Goal: Transaction & Acquisition: Purchase product/service

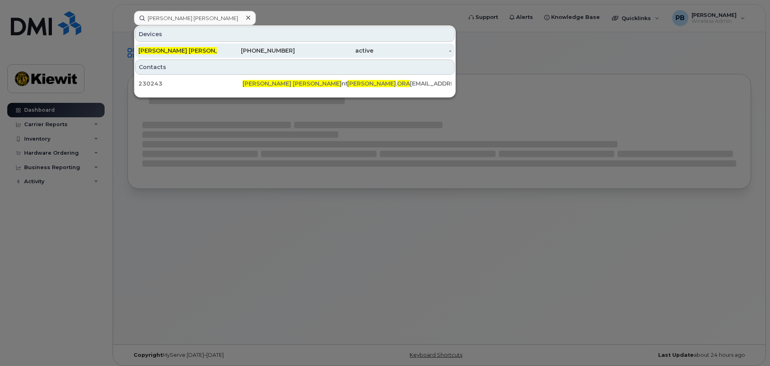
type input "edwin ora"
click at [243, 49] on div "323-497-2777" at bounding box center [256, 51] width 78 height 8
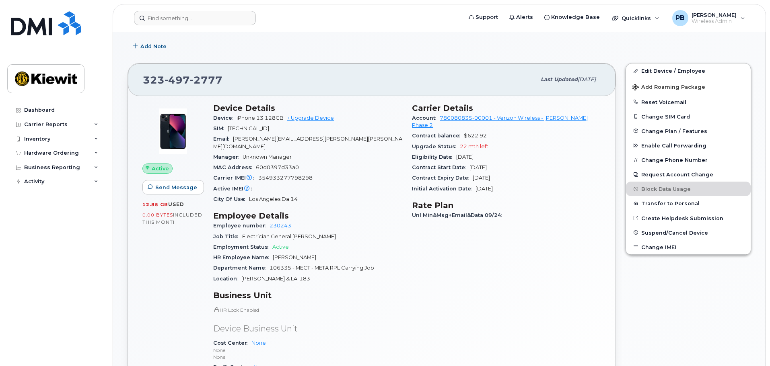
scroll to position [80, 0]
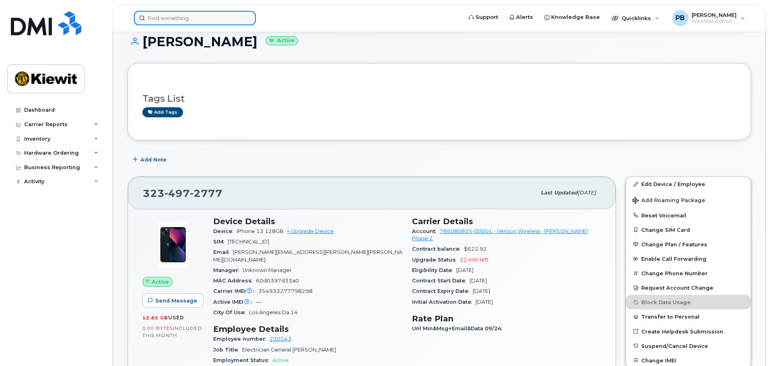
click at [211, 20] on input at bounding box center [195, 18] width 122 height 14
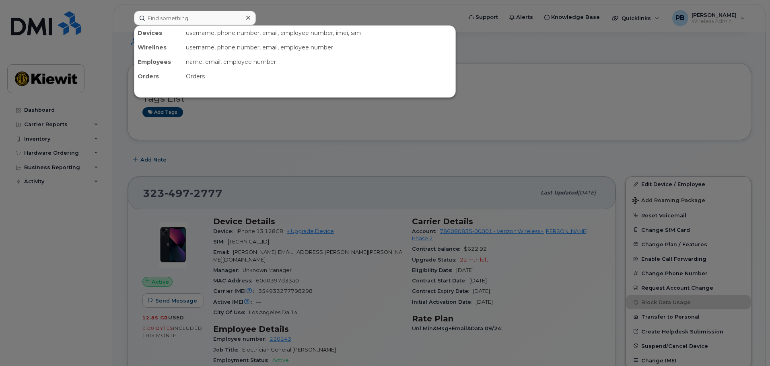
click at [624, 136] on div at bounding box center [385, 183] width 770 height 366
click at [231, 11] on input at bounding box center [195, 18] width 122 height 14
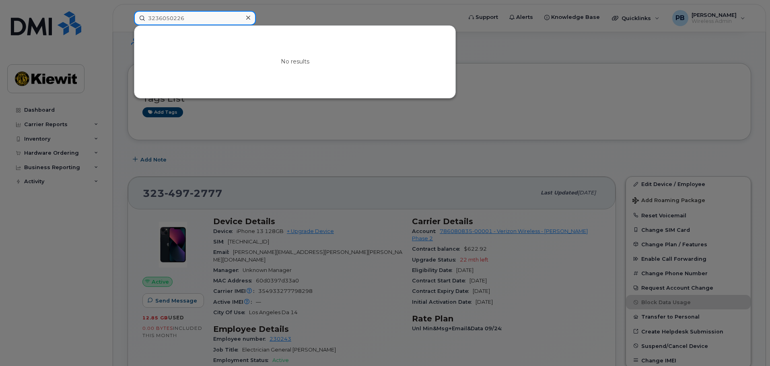
click at [197, 18] on input "3236050226" at bounding box center [195, 18] width 122 height 14
click at [176, 16] on input "3236050226" at bounding box center [195, 18] width 122 height 14
click at [171, 17] on input "3236050226" at bounding box center [195, 18] width 122 height 14
drag, startPoint x: 202, startPoint y: 19, endPoint x: 80, endPoint y: 0, distance: 124.1
click at [127, 11] on div "3236050226 No results" at bounding box center [294, 18] width 335 height 14
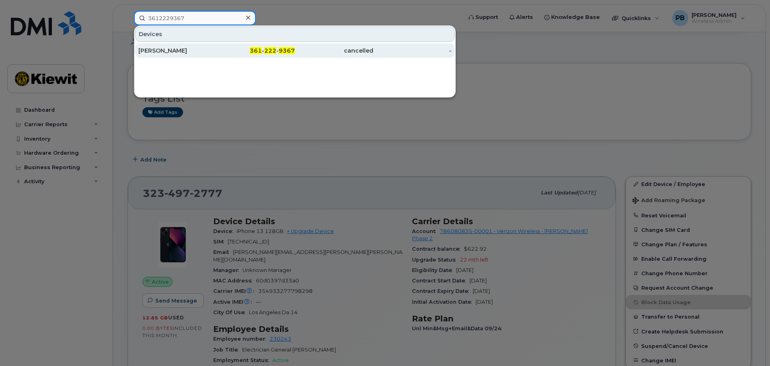
type input "3612229367"
click at [248, 54] on div "361 - 222 - 9367" at bounding box center [256, 51] width 78 height 8
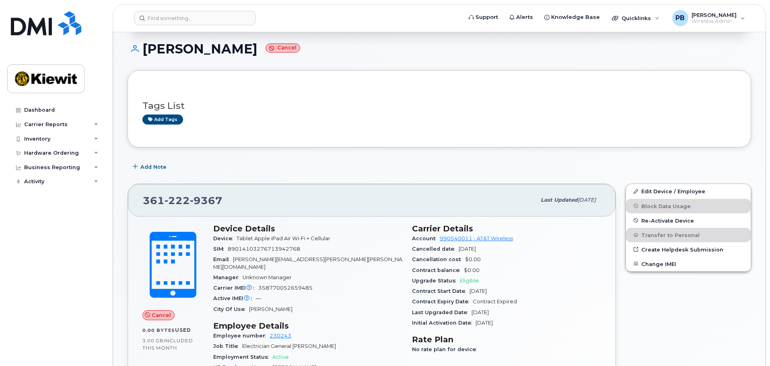
scroll to position [121, 0]
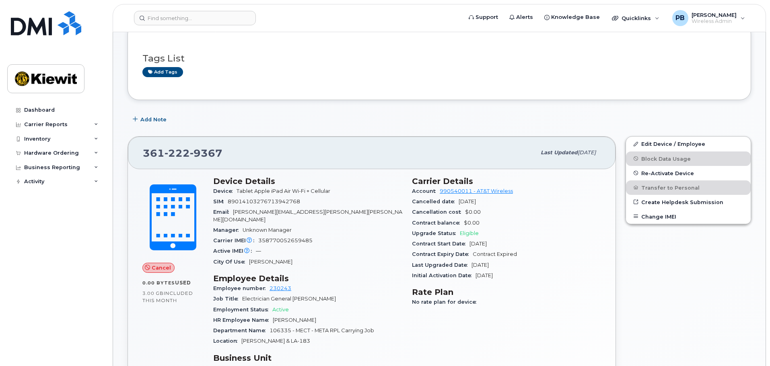
drag, startPoint x: 486, startPoint y: 268, endPoint x: 458, endPoint y: 272, distance: 28.8
click at [458, 272] on section "Carrier Details Account 990540011 - AT&T Wireless Cancelled date Aug 27, 2025 C…" at bounding box center [506, 228] width 189 height 105
click at [511, 267] on div "Last Upgraded Date Mar 06, 2023" at bounding box center [506, 265] width 189 height 10
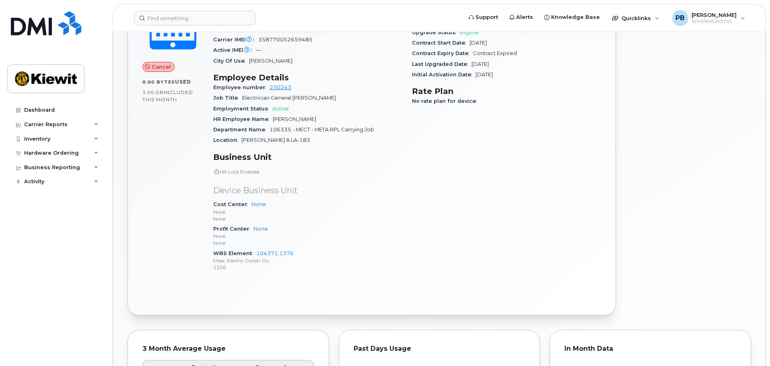
scroll to position [161, 0]
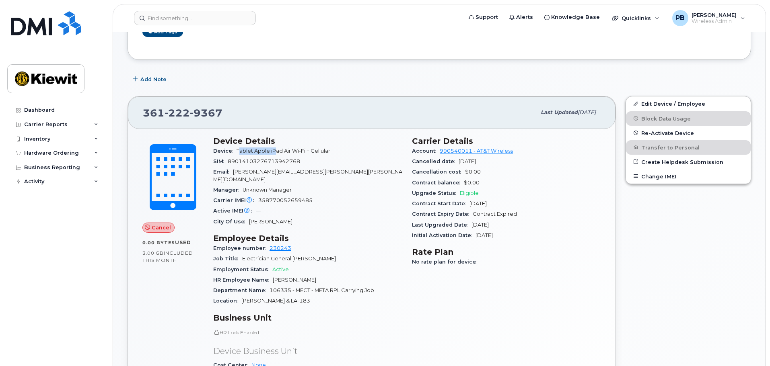
drag, startPoint x: 275, startPoint y: 150, endPoint x: 240, endPoint y: 146, distance: 34.8
click at [240, 146] on div "Device Tablet Apple iPad Air Wi-Fi + Cellular" at bounding box center [307, 151] width 189 height 10
click at [330, 150] on span "Tablet Apple iPad Air Wi-Fi + Cellular" at bounding box center [283, 151] width 94 height 6
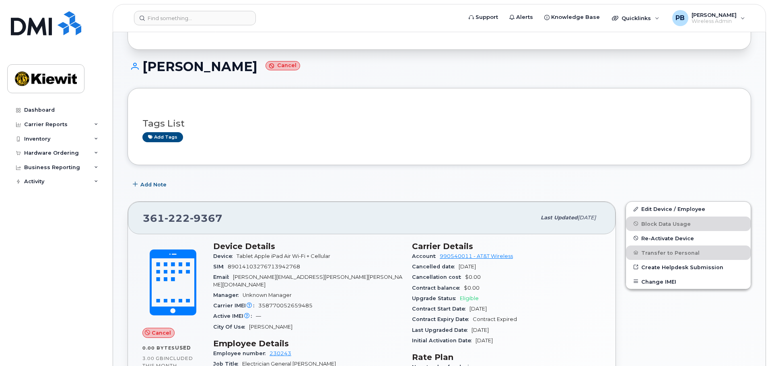
scroll to position [0, 0]
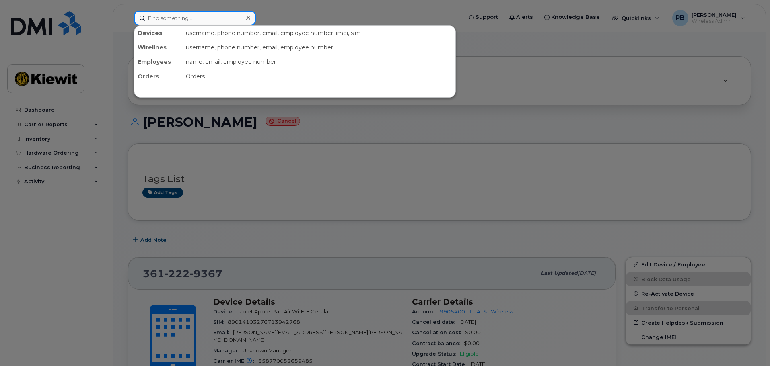
click at [180, 25] on input at bounding box center [195, 18] width 122 height 14
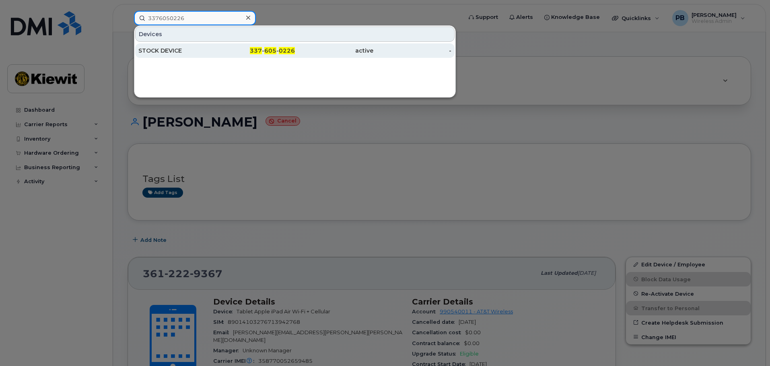
type input "3376050226"
drag, startPoint x: 210, startPoint y: 53, endPoint x: 222, endPoint y: 53, distance: 12.5
click at [210, 53] on div "STOCK DEVICE" at bounding box center [177, 51] width 78 height 8
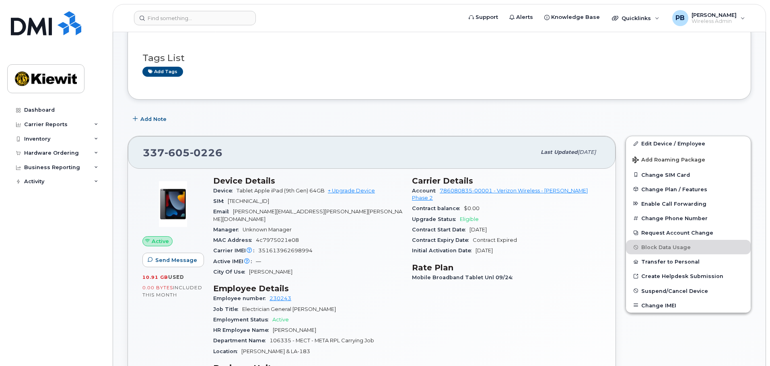
scroll to position [121, 0]
click at [666, 278] on link "Create Helpdesk Submission" at bounding box center [688, 276] width 125 height 14
click at [354, 190] on link "+ Upgrade Device" at bounding box center [351, 191] width 47 height 6
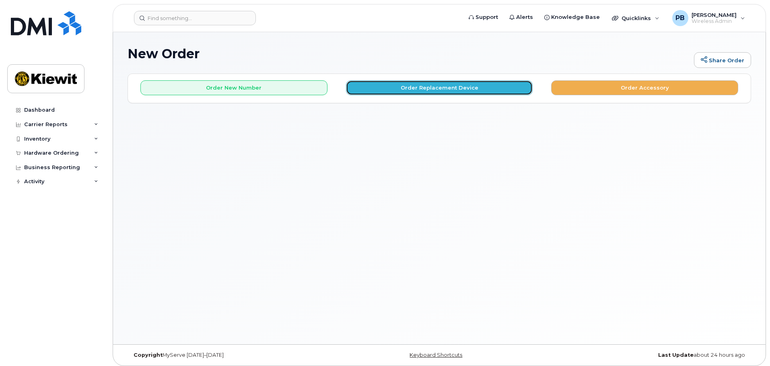
click at [440, 88] on button "Order Replacement Device" at bounding box center [439, 87] width 187 height 15
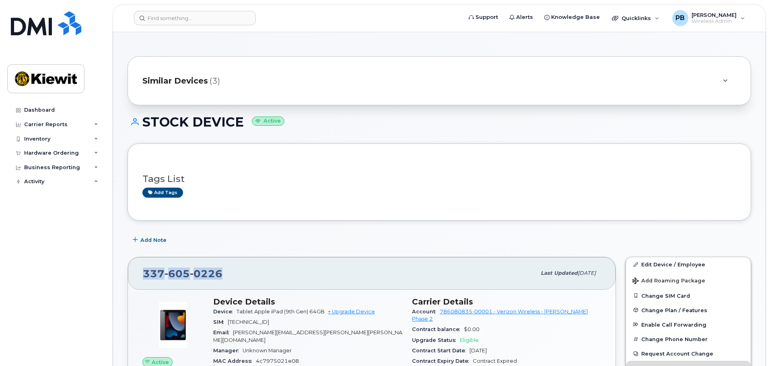
drag, startPoint x: 228, startPoint y: 274, endPoint x: 142, endPoint y: 254, distance: 87.6
copy span "337 605 0226"
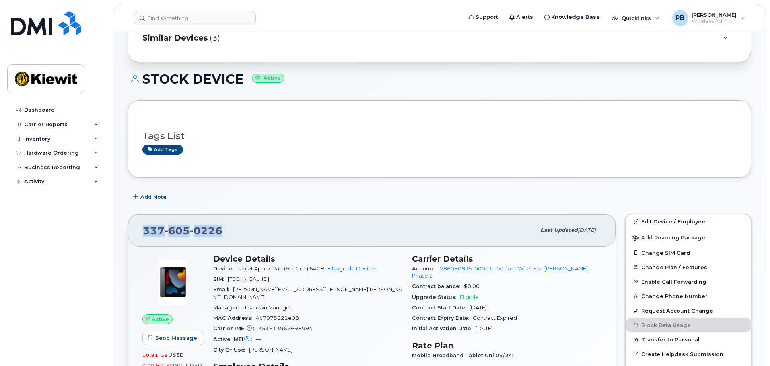
scroll to position [40, 0]
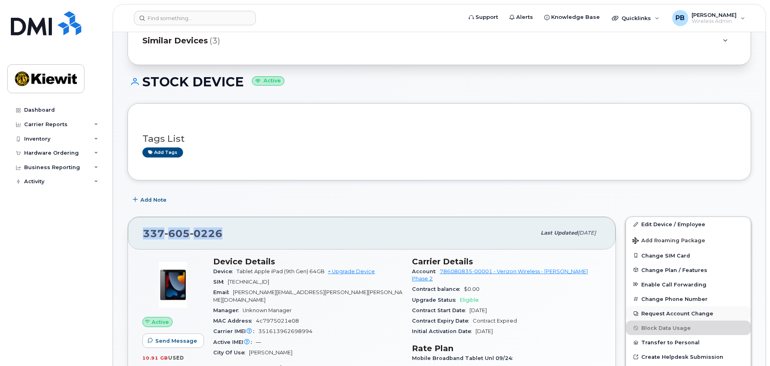
click at [681, 315] on button "Request Account Change" at bounding box center [688, 313] width 125 height 14
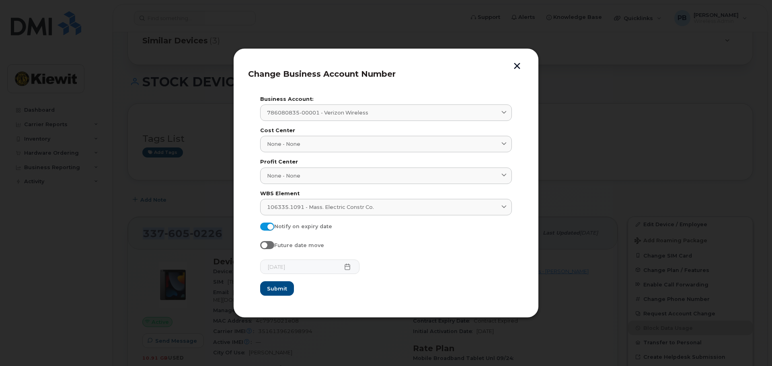
click at [518, 66] on button "button" at bounding box center [517, 67] width 12 height 8
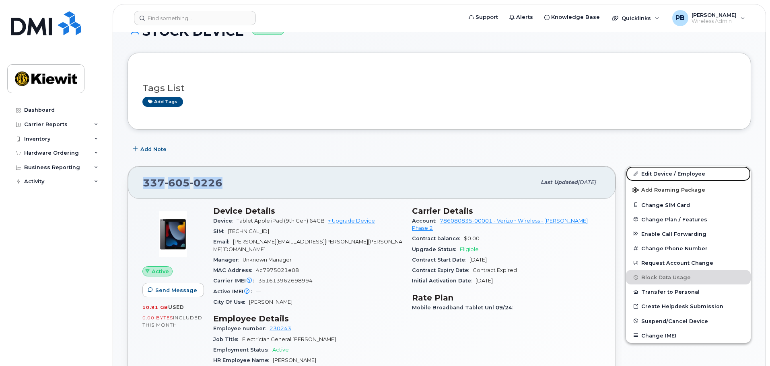
scroll to position [161, 0]
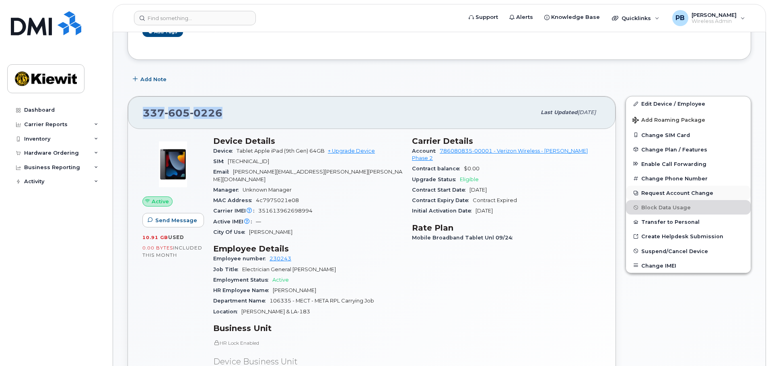
click at [667, 193] on button "Request Account Change" at bounding box center [688, 193] width 125 height 14
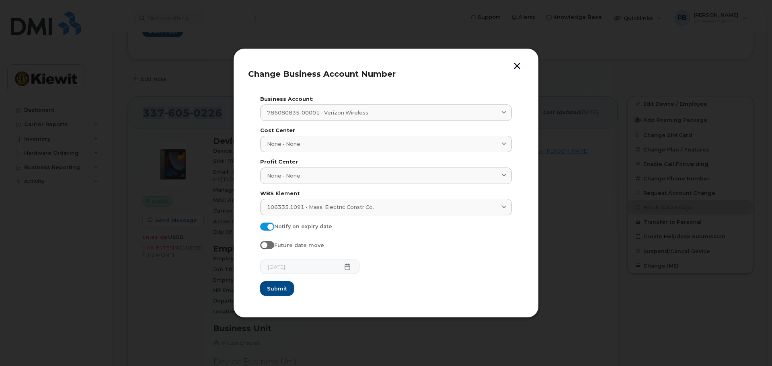
click at [519, 63] on button "button" at bounding box center [517, 67] width 12 height 8
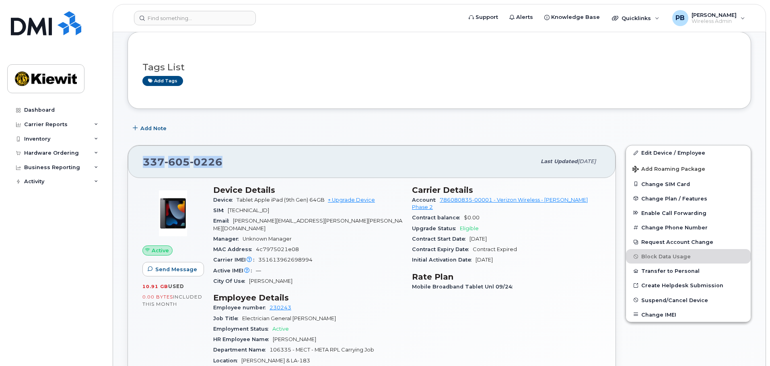
scroll to position [80, 0]
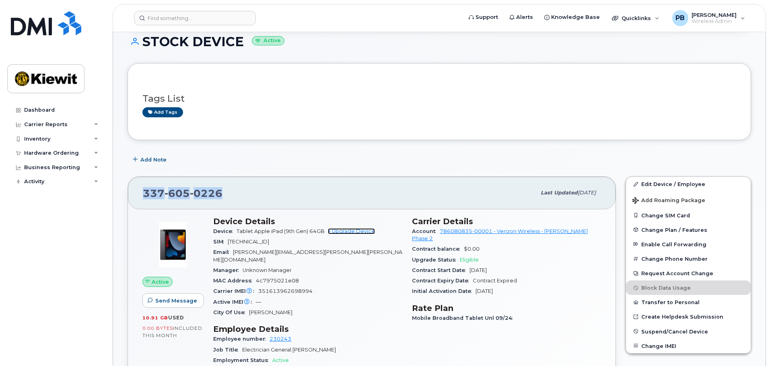
click at [352, 233] on link "+ Upgrade Device" at bounding box center [351, 231] width 47 height 6
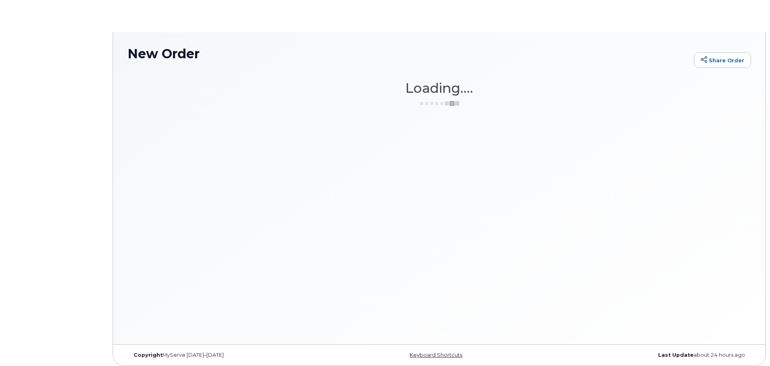
click at [343, 235] on div "New Order Share Order × Share This Order If you want to allow others to create …" at bounding box center [439, 188] width 652 height 312
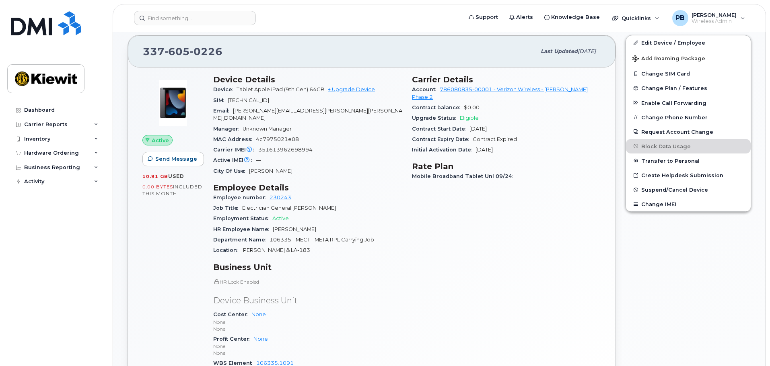
scroll to position [222, 0]
click at [353, 91] on link "+ Upgrade Device" at bounding box center [351, 90] width 47 height 6
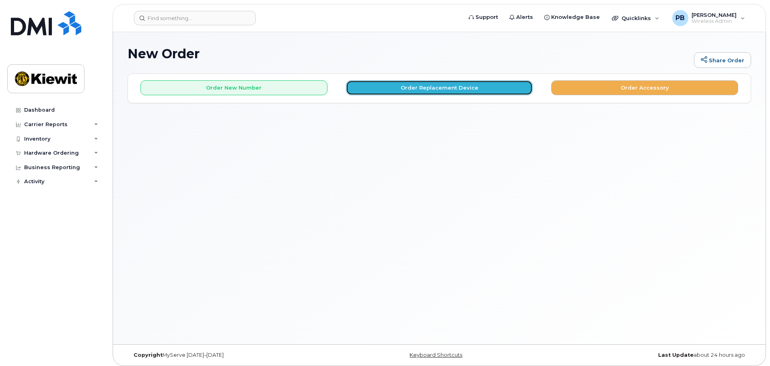
click at [422, 87] on button "Order Replacement Device" at bounding box center [439, 87] width 187 height 15
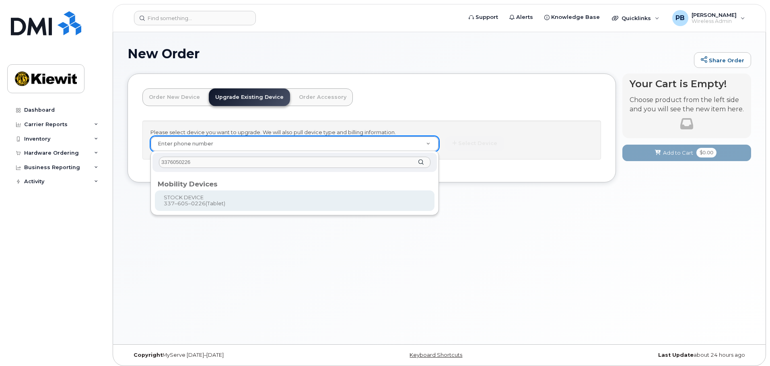
type input "3376050226"
type input "1175663"
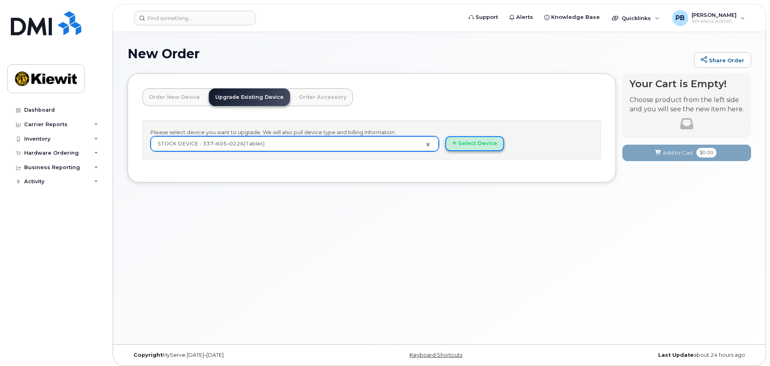
click at [464, 148] on button "Select Device" at bounding box center [474, 143] width 59 height 15
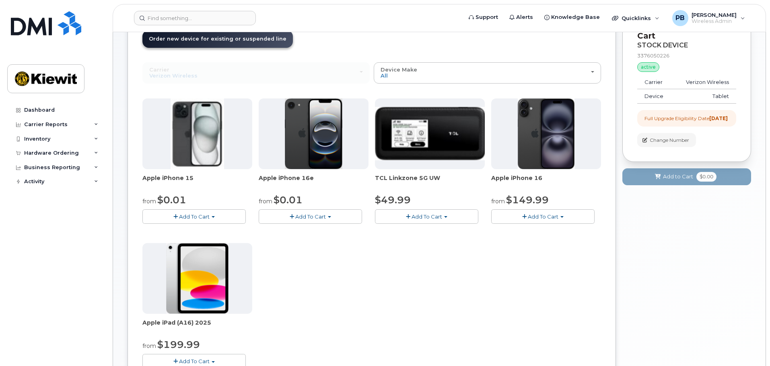
scroll to position [40, 0]
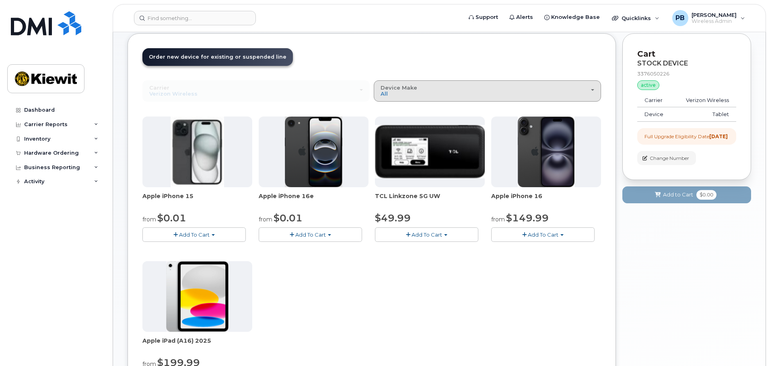
click at [460, 91] on div "Device Make All iPhone Modem Tablet" at bounding box center [486, 91] width 213 height 12
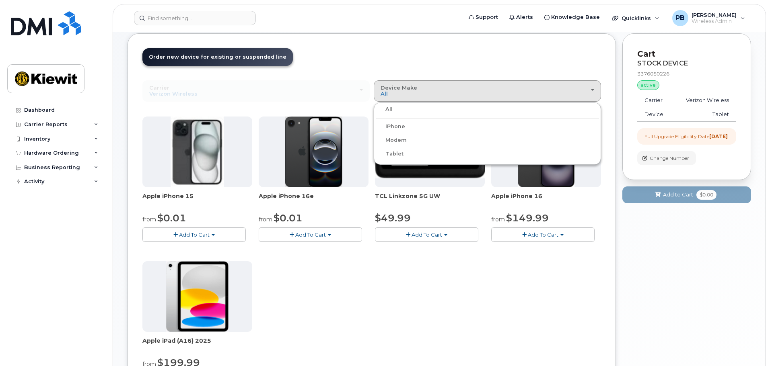
click at [396, 152] on label "Tablet" at bounding box center [390, 154] width 28 height 10
click at [0, 0] on input "Tablet" at bounding box center [0, 0] width 0 height 0
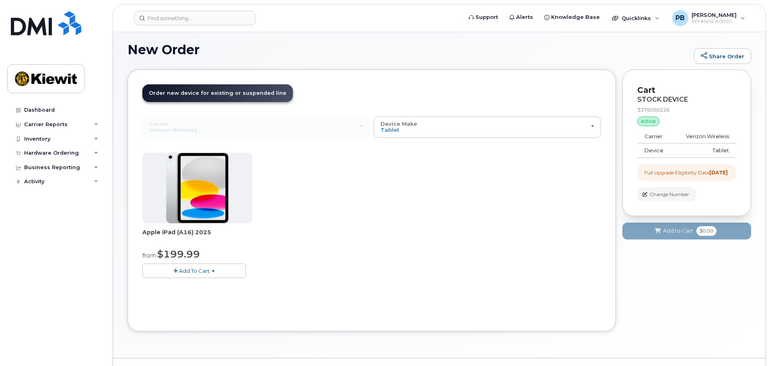
scroll to position [22, 0]
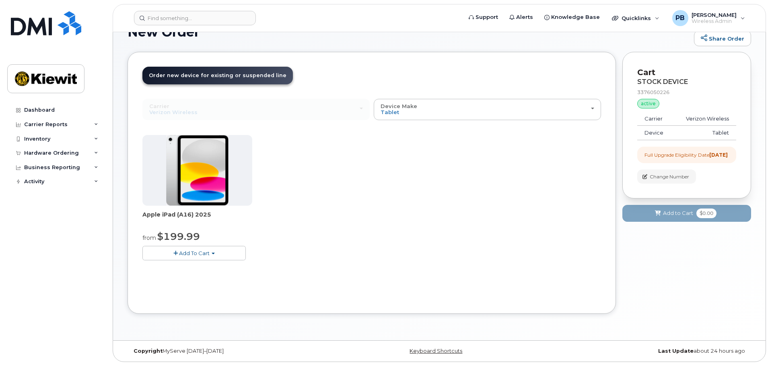
click at [207, 252] on span "Add To Cart" at bounding box center [194, 253] width 31 height 6
click at [241, 269] on link "$199.99 - 2 Year Upgrade (128GB)" at bounding box center [198, 268] width 108 height 10
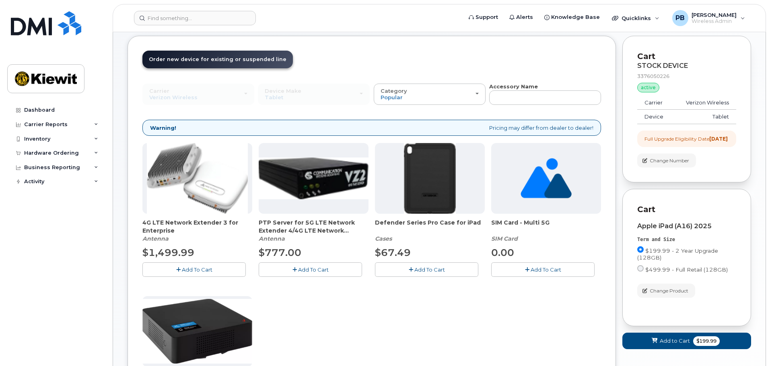
scroll to position [0, 0]
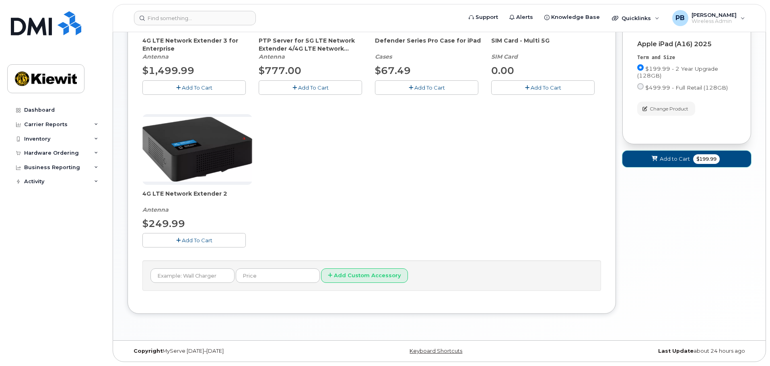
click at [694, 164] on span "$199.99" at bounding box center [706, 159] width 27 height 10
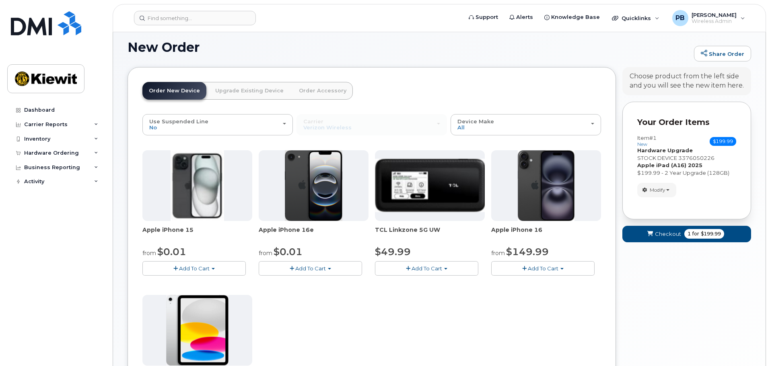
scroll to position [6, 0]
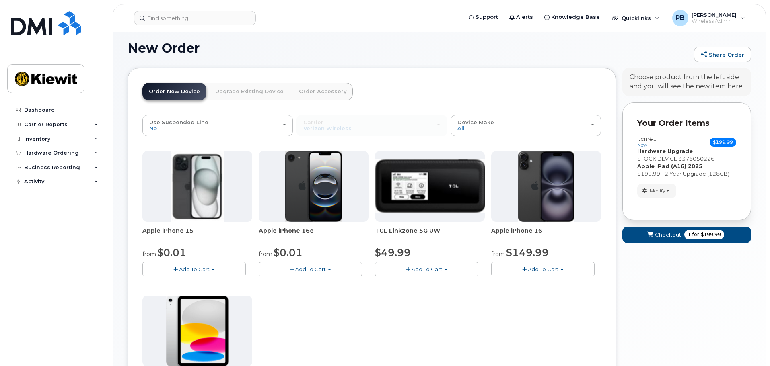
click at [673, 223] on form "Your Order Items Item #1 new $199.99 Accessories Only SIM Only Activation New A…" at bounding box center [686, 177] width 129 height 148
click at [682, 231] on button "Checkout 1 for $199.99" at bounding box center [686, 235] width 129 height 16
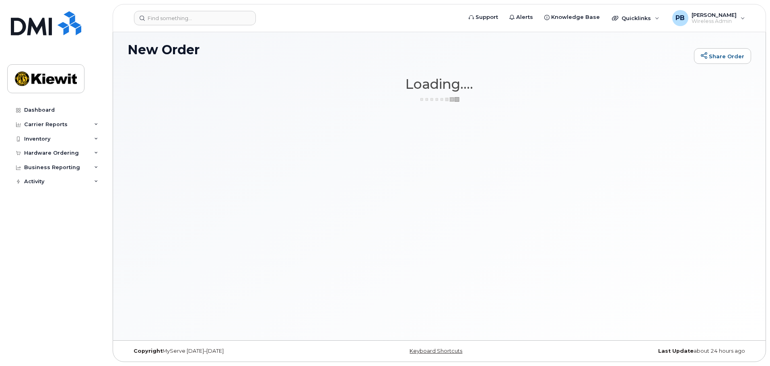
scroll to position [4, 0]
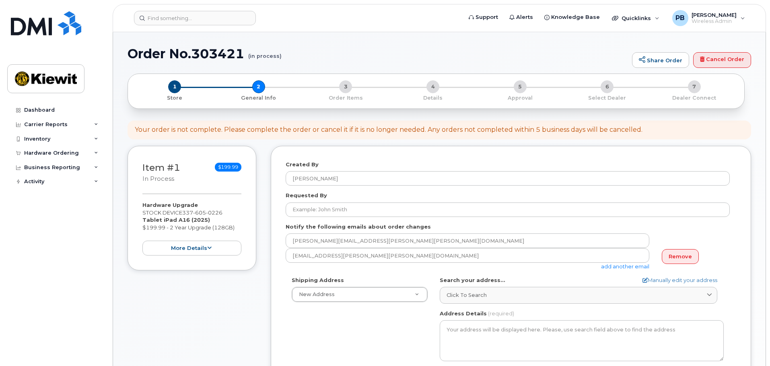
select select
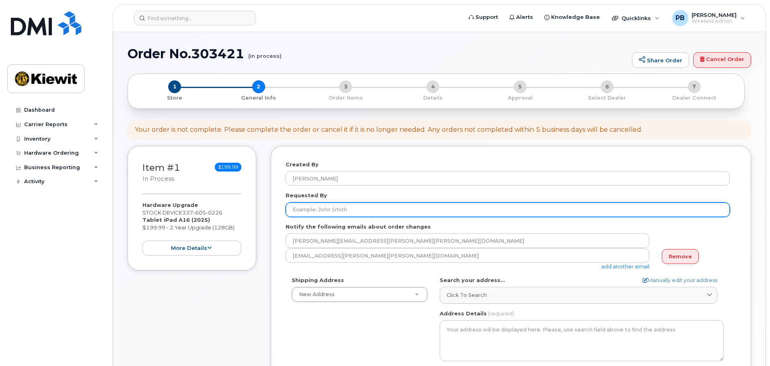
click at [345, 211] on input "Requested By" at bounding box center [507, 210] width 444 height 14
type input "E"
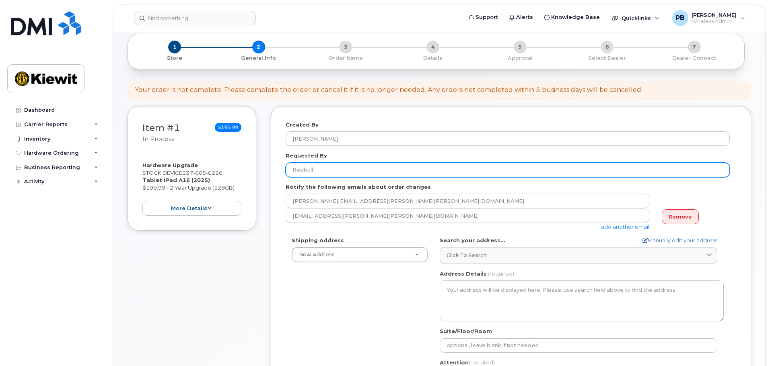
scroll to position [40, 0]
type input "Redbull"
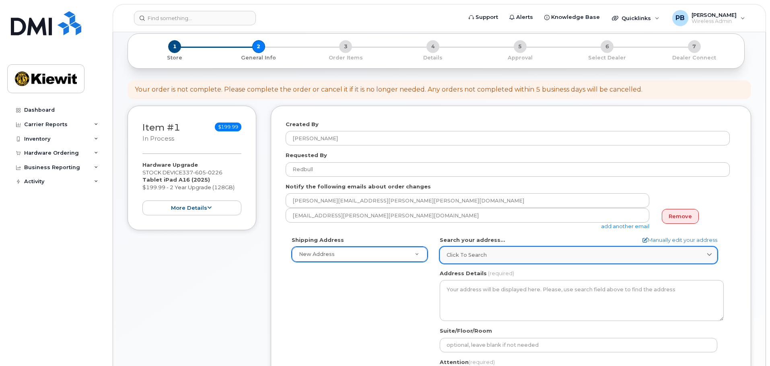
click at [490, 254] on div "Click to search" at bounding box center [578, 255] width 264 height 8
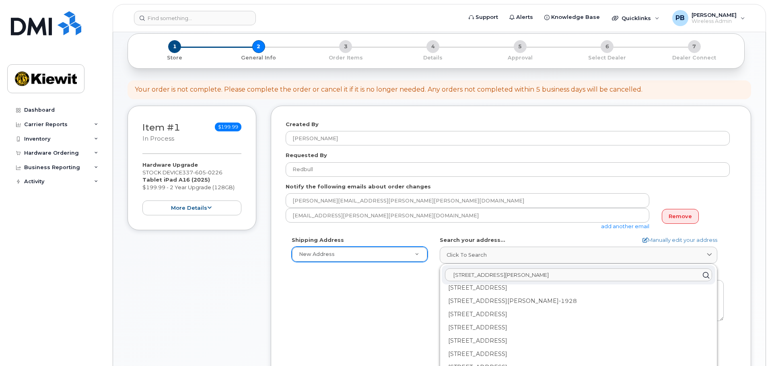
scroll to position [0, 0]
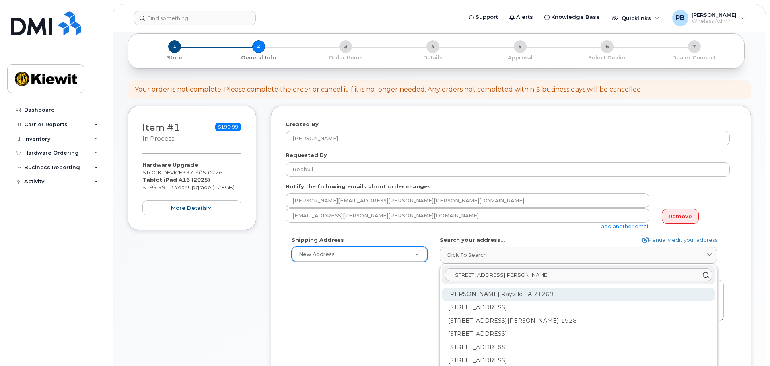
type input "222 Jaggers Lane Rayville"
click at [521, 293] on div "Jaggers Ln Rayville LA 71269" at bounding box center [577, 294] width 273 height 13
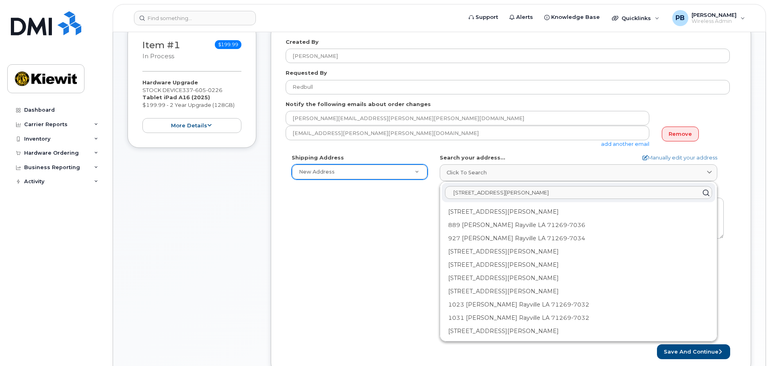
scroll to position [201, 0]
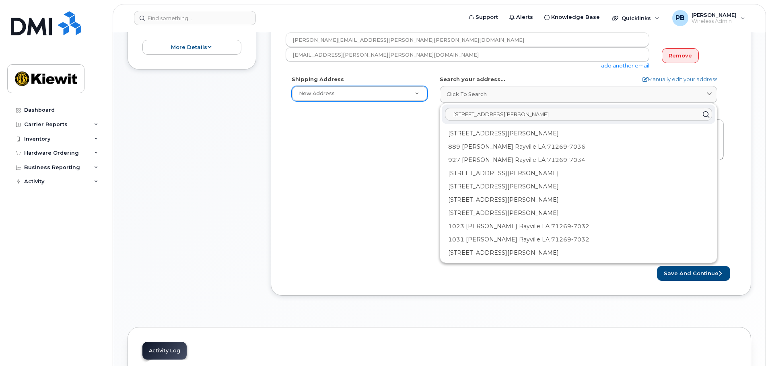
click at [361, 281] on div "Created By Peyton Brooks Requested By Redbull Notify the following emails about…" at bounding box center [511, 120] width 480 height 351
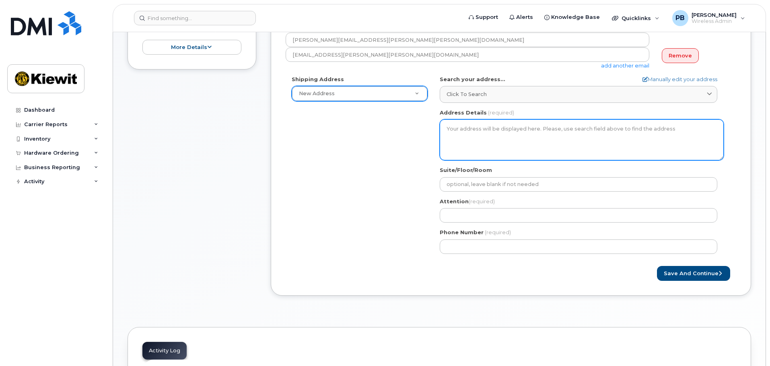
click at [506, 128] on textarea "Address Details" at bounding box center [581, 139] width 284 height 41
click at [522, 135] on textarea "Address Details" at bounding box center [581, 139] width 284 height 41
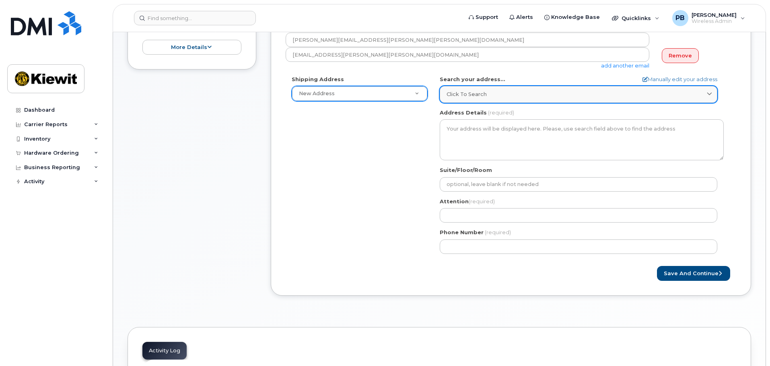
click at [488, 89] on link "Click to search" at bounding box center [577, 94] width 277 height 16
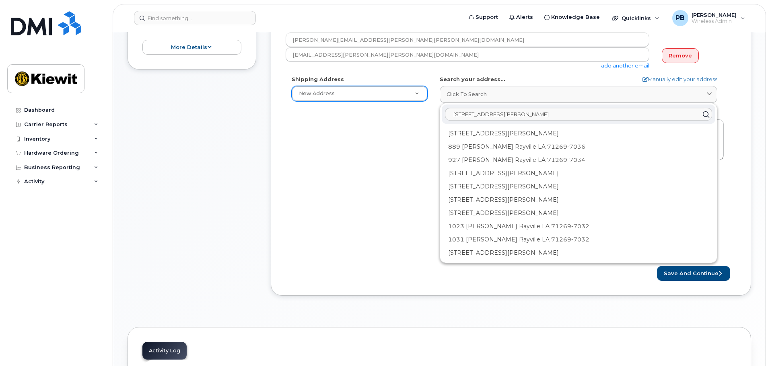
click at [345, 150] on div "Shipping Address New Address New Address AB Search your address... Manually edi…" at bounding box center [507, 168] width 444 height 185
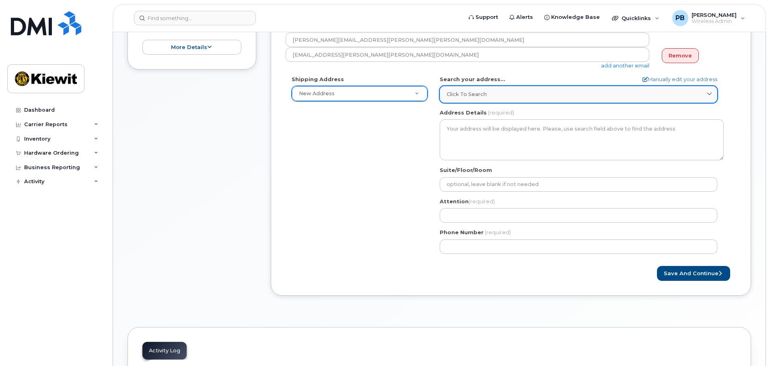
click at [507, 97] on div "Click to search" at bounding box center [578, 94] width 264 height 8
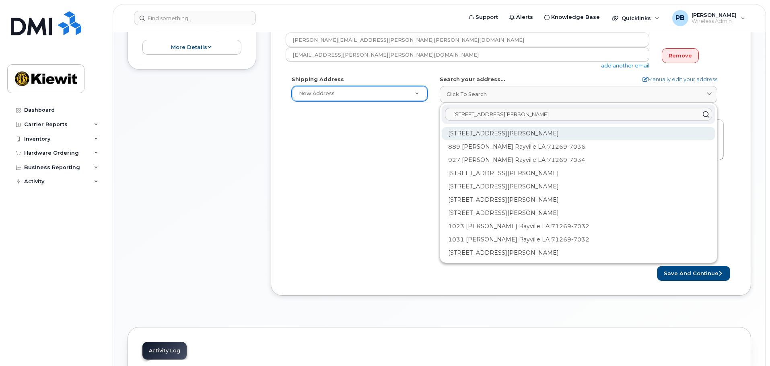
click at [506, 134] on div "862 Jaggers Ln Rayville LA 71269-7035" at bounding box center [577, 133] width 273 height 13
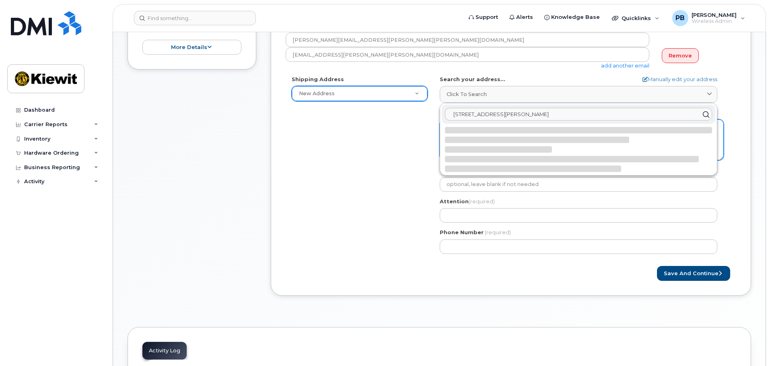
select select
type textarea "862 Jaggers Ln RAYVILLE LA 71269-7035 UNITED STATES"
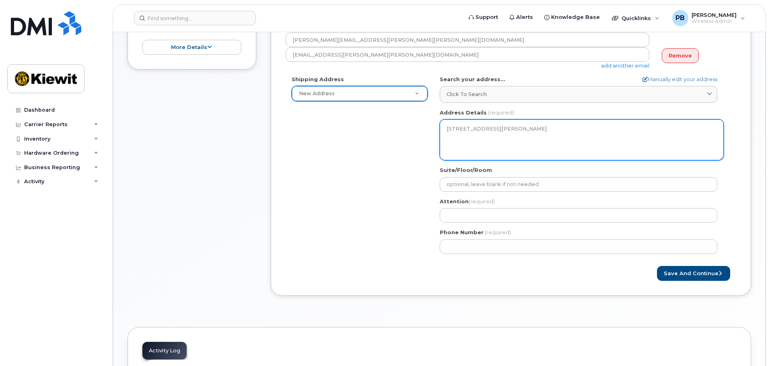
click at [465, 127] on textarea "862 Jaggers Ln RAYVILLE LA 71269-7035 UNITED STATES" at bounding box center [581, 139] width 284 height 41
click at [456, 128] on textarea "862 Jaggers Ln RAYVILLE LA 71269-7035 UNITED STATES" at bounding box center [581, 139] width 284 height 41
click at [455, 128] on textarea "862 Jaggers Ln RAYVILLE LA 71269-7035 UNITED STATES" at bounding box center [581, 139] width 284 height 41
drag, startPoint x: 454, startPoint y: 128, endPoint x: 449, endPoint y: 131, distance: 5.6
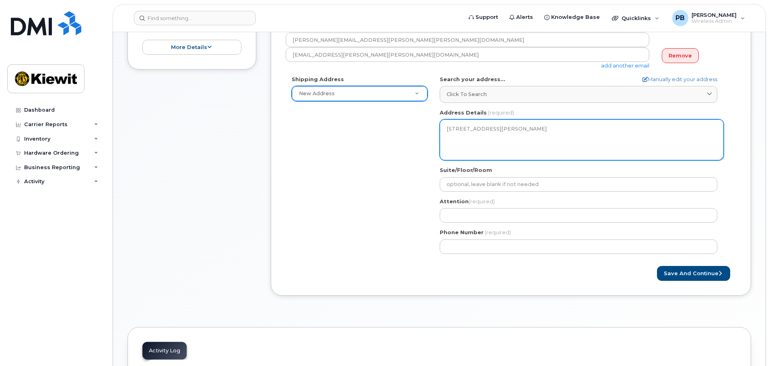
click at [453, 129] on textarea "862 Jaggers Ln RAYVILLE LA 71269-7035 UNITED STATES" at bounding box center [581, 139] width 284 height 41
click at [449, 131] on textarea "862 Jaggers Ln RAYVILLE LA 71269-7035 UNITED STATES" at bounding box center [581, 139] width 284 height 41
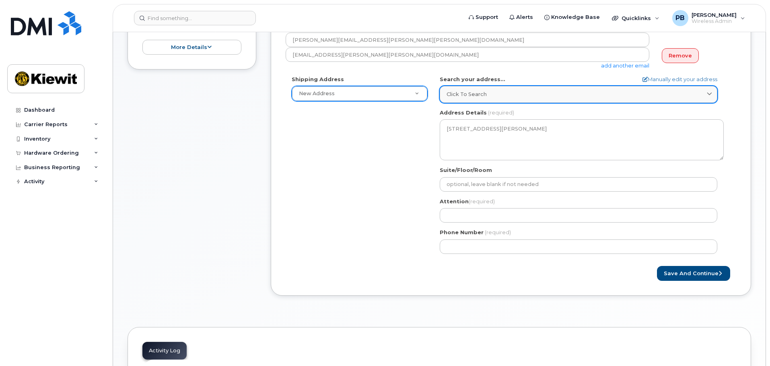
click at [493, 88] on link "Click to search" at bounding box center [577, 94] width 277 height 16
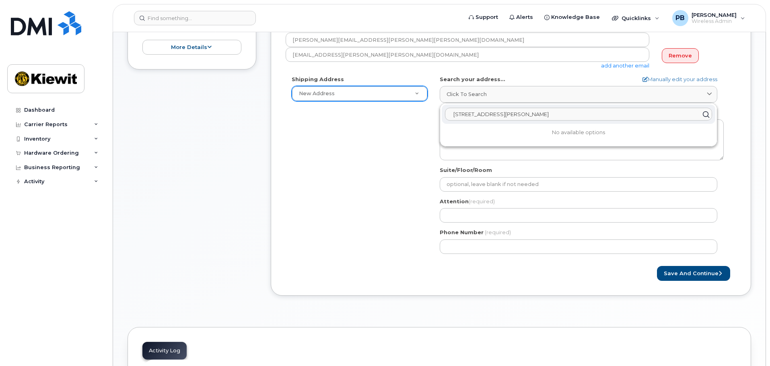
click at [549, 115] on input "222 Jaggers Lane Rayville" at bounding box center [578, 114] width 267 height 13
type input "222 Jaggers Lane"
click at [657, 266] on button "Save and Continue" at bounding box center [693, 273] width 73 height 15
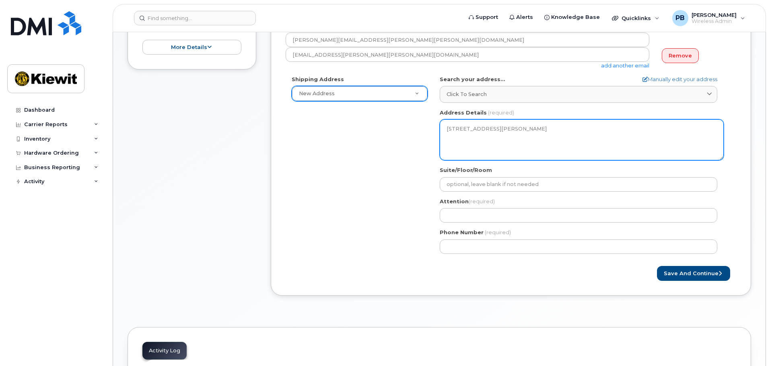
click at [487, 139] on textarea "862 Jaggers Ln RAYVILLE LA 71269-7035 UNITED STATES" at bounding box center [581, 139] width 284 height 41
drag, startPoint x: 465, startPoint y: 131, endPoint x: 459, endPoint y: 131, distance: 6.0
click at [462, 131] on textarea "862 Jaggers Ln RAYVILLE LA 71269-7035 UNITED STATES" at bounding box center [581, 139] width 284 height 41
click at [451, 130] on textarea "862 Jaggers Ln RAYVILLE LA 71269-7035 UNITED STATES" at bounding box center [581, 139] width 284 height 41
click at [456, 128] on textarea "862 Jaggers Ln RAYVILLE LA 71269-7035 UNITED STATES" at bounding box center [581, 139] width 284 height 41
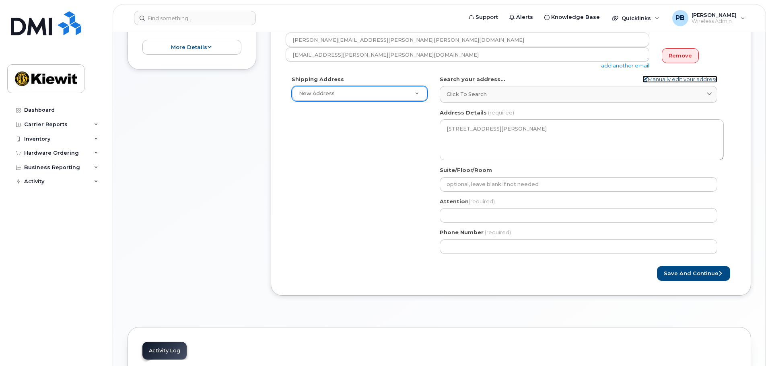
click at [687, 78] on link "Manually edit your address" at bounding box center [679, 80] width 75 height 8
select select
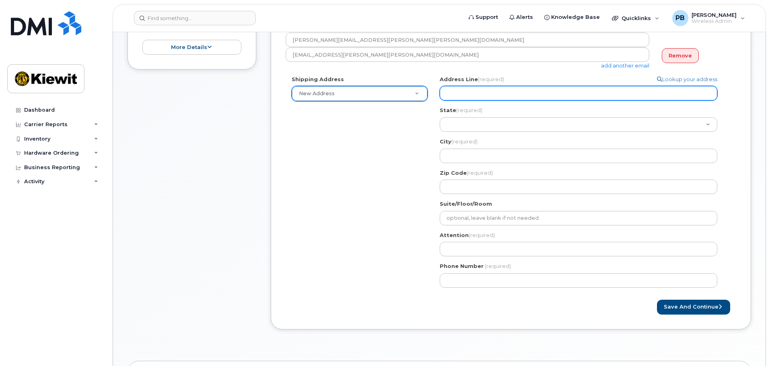
click at [486, 96] on input "Address Line (required)" at bounding box center [577, 93] width 277 height 14
select select
type input "2"
select select
type input "22"
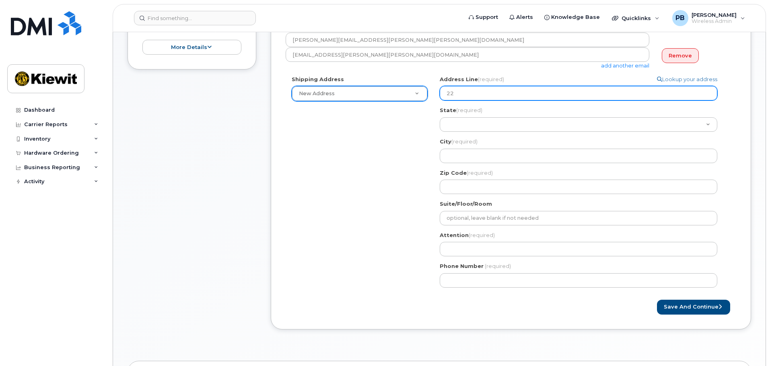
select select
type input "222"
select select
type input "222 j"
select select
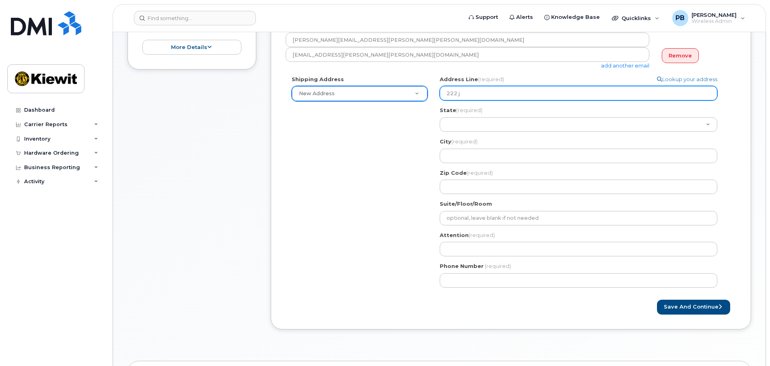
type input "222 ja"
select select
type input "222 jag"
select select
type input "222 jagg"
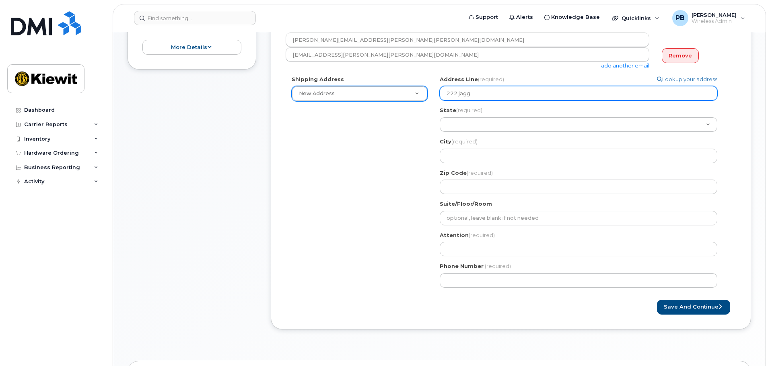
select select
type input "222 jagge"
select select
type input "222 jagger"
select select
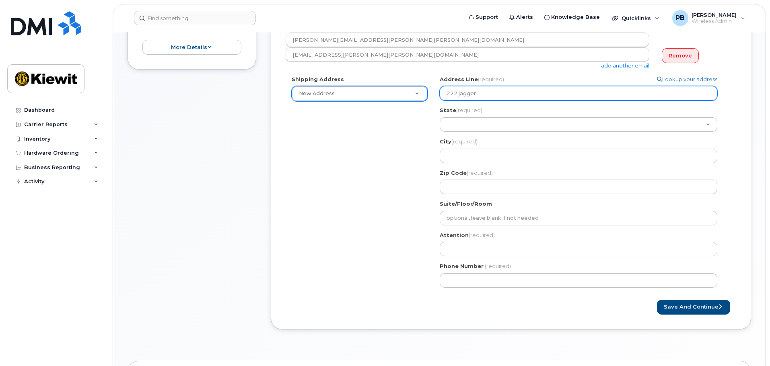
type input "222 jaggers"
select select
type input "222 jagger"
select select
type input "222 jagge"
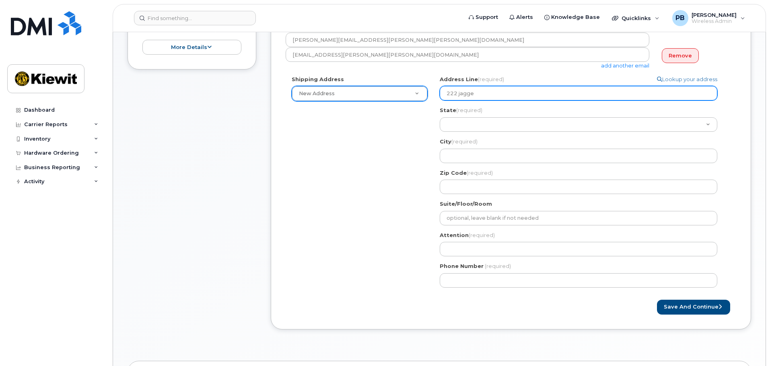
select select
type input "222 jagg"
select select
type input "222 ja"
select select
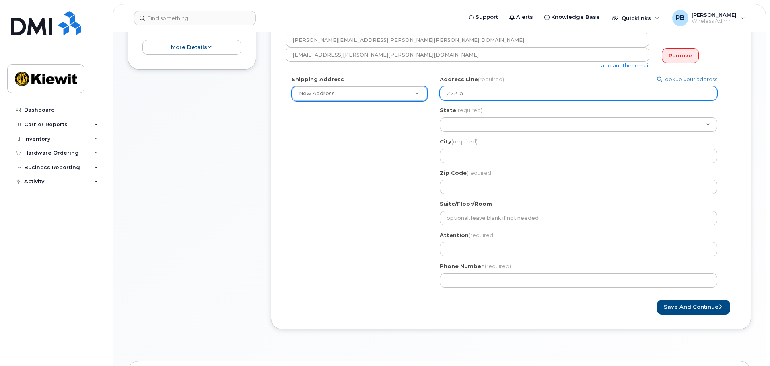
type input "222 j"
select select
type input "222"
select select
type input "222 H"
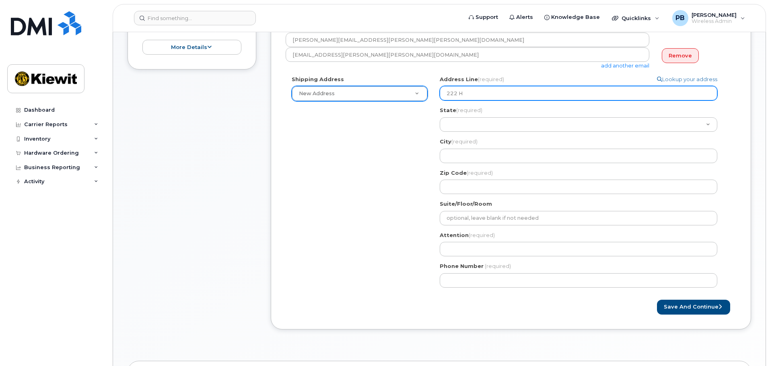
select select
type input "222"
select select
type input "222 J"
select select
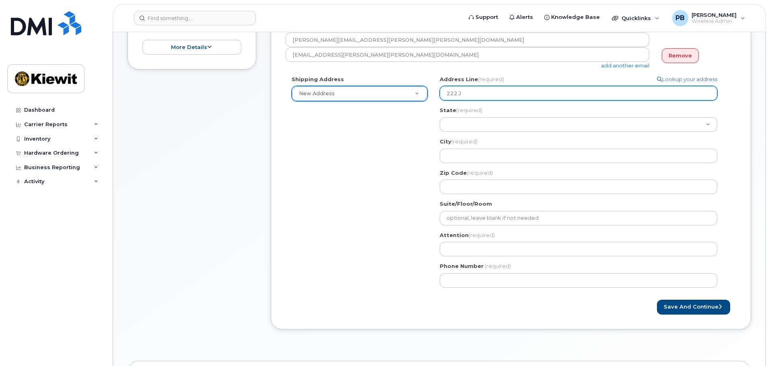
type input "222 Ja"
select select
type input "222 Jag"
select select
type input "222 Jagg"
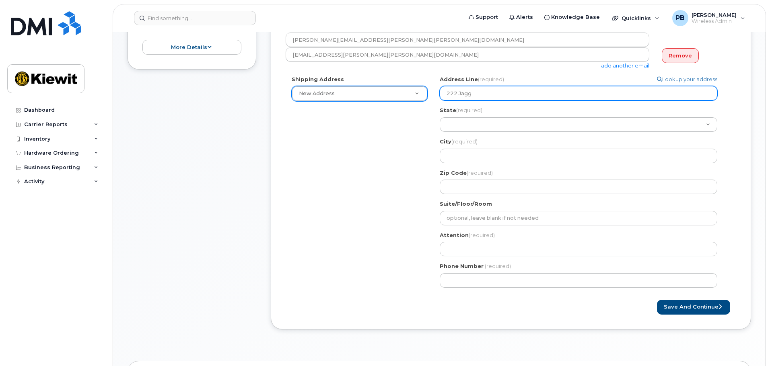
select select
type input "222 Jagge"
select select
type input "222 Jagger"
select select
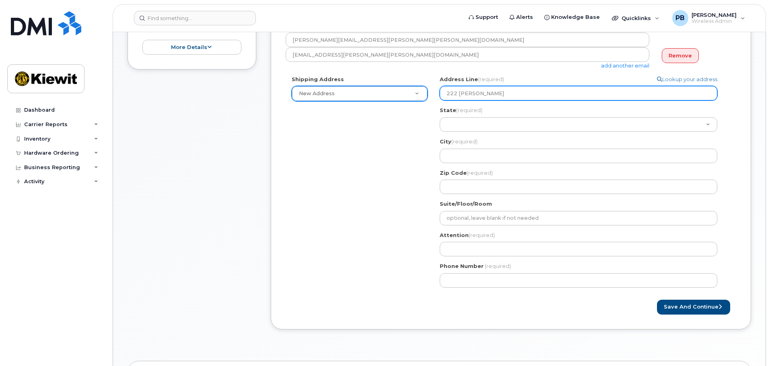
type input "222 Jaggers"
select select
type input "222 Jaggers L"
select select
type input "222 Jaggers La"
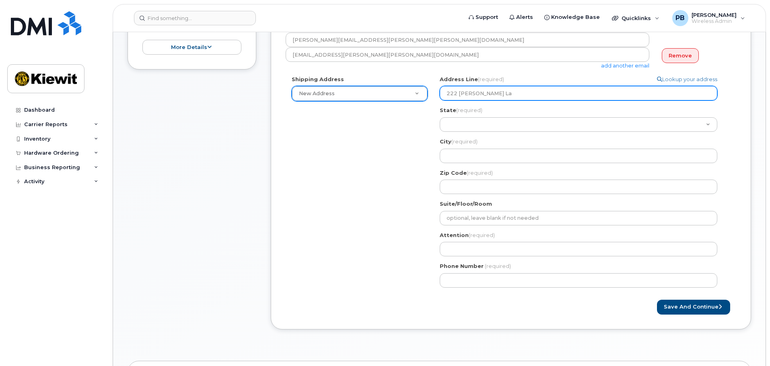
select select
type input "222 Jaggers Lan"
select select
type input "222 Jaggers Lane"
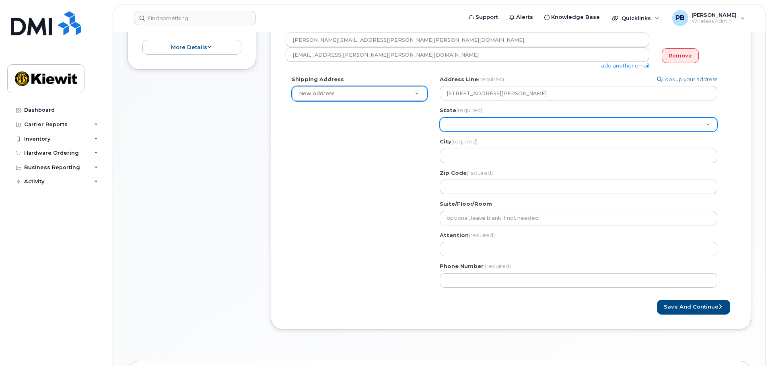
click at [476, 121] on select "Alabama Alaska American Samoa Arizona Arkansas California Colorado Connecticut …" at bounding box center [577, 124] width 277 height 14
select select "LA"
click at [439, 117] on select "Alabama Alaska American Samoa Arizona Arkansas California Colorado Connecticut …" at bounding box center [577, 124] width 277 height 14
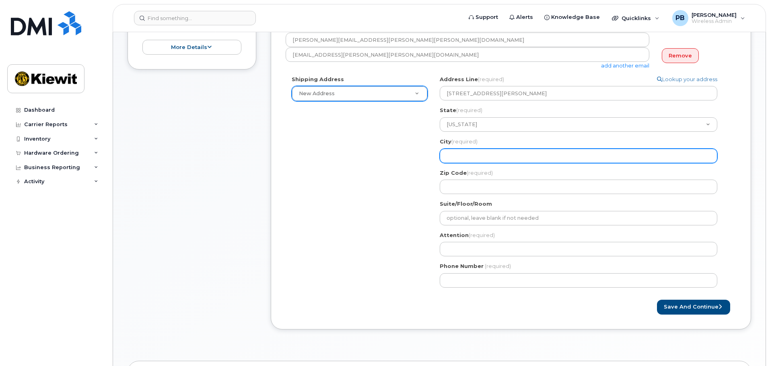
click at [508, 153] on input "City (required)" at bounding box center [577, 156] width 277 height 14
select select
type input "R"
select select
type input "Ra"
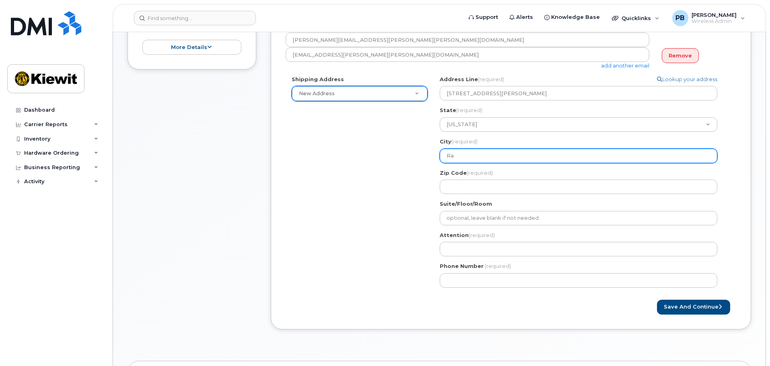
select select
type input "Rav"
select select
type input "Ravy"
select select
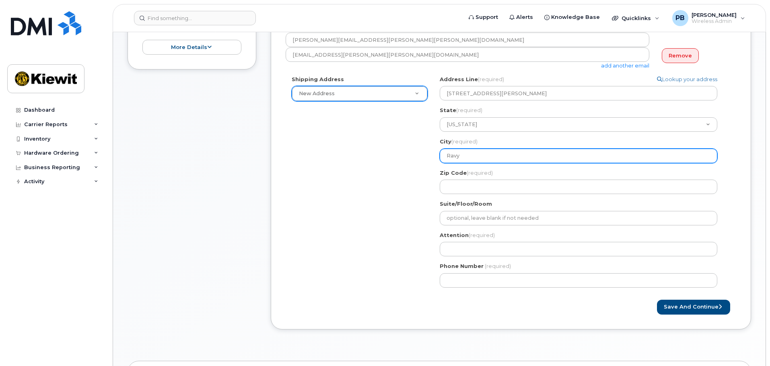
type input "Rav"
select select
type input "Ra"
select select
type input "Rat"
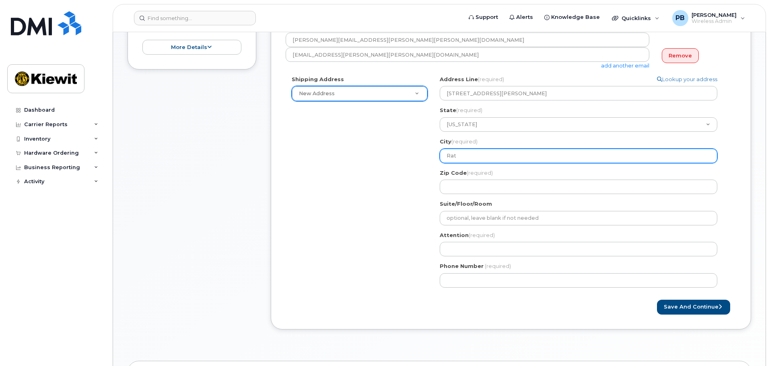
select select
type input "Ra"
select select
type input "Ray"
select select
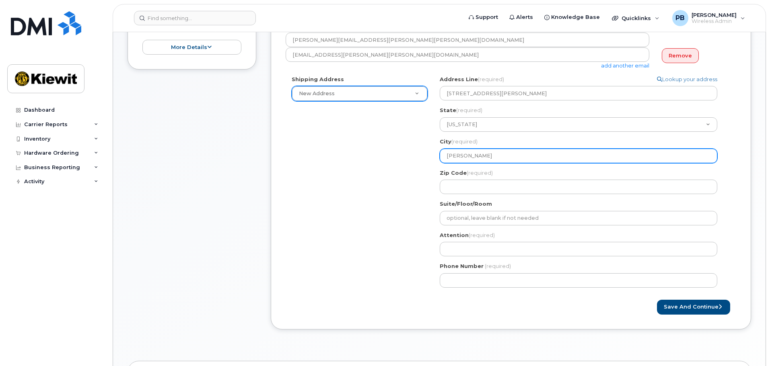
type input "Rayv"
select select
type input "Rayvu"
select select
type input "Rayvul"
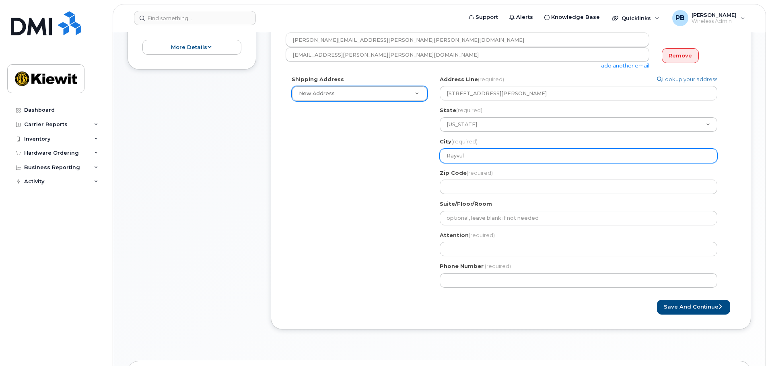
select select
type input "Rayvull"
select select
type input "Rayvulle"
select select
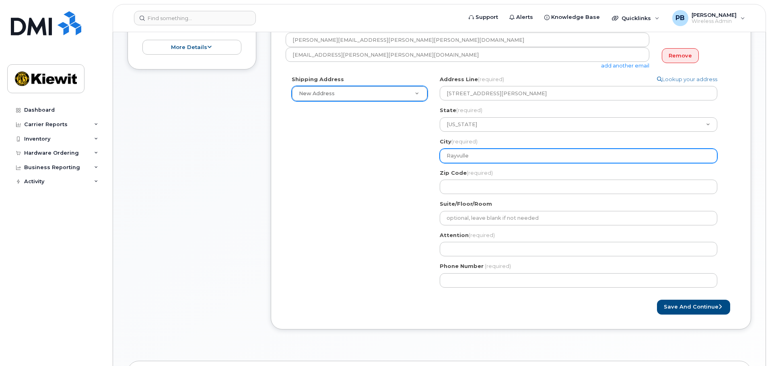
type input "Rayvull"
select select
type input "Rayvul"
select select
type input "Rayvu"
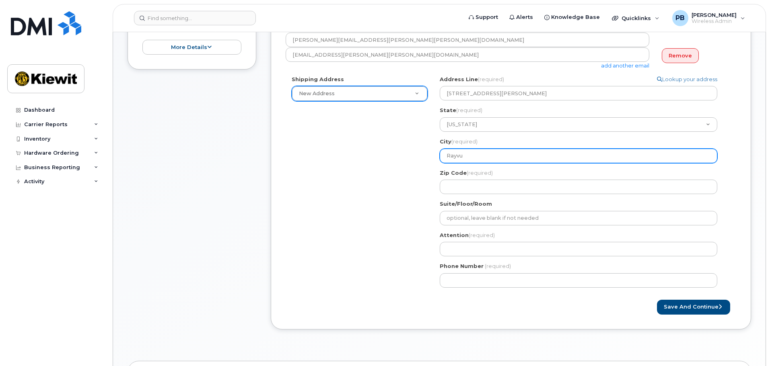
select select
type input "Rayv"
select select
type input "Rayvi"
select select
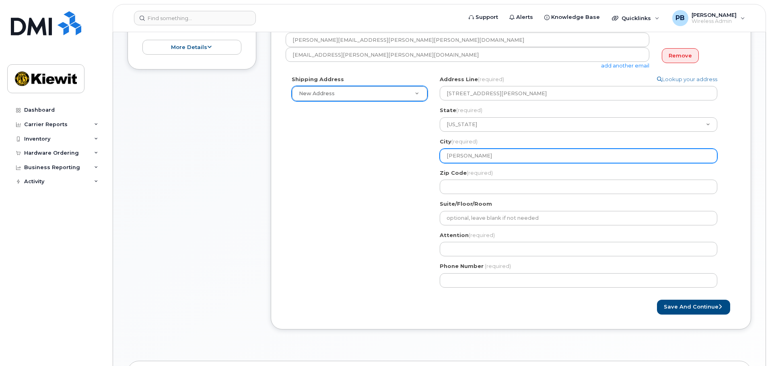
type input "Rayvil"
select select
type input "Rayvill"
select select
type input "Rayvillv"
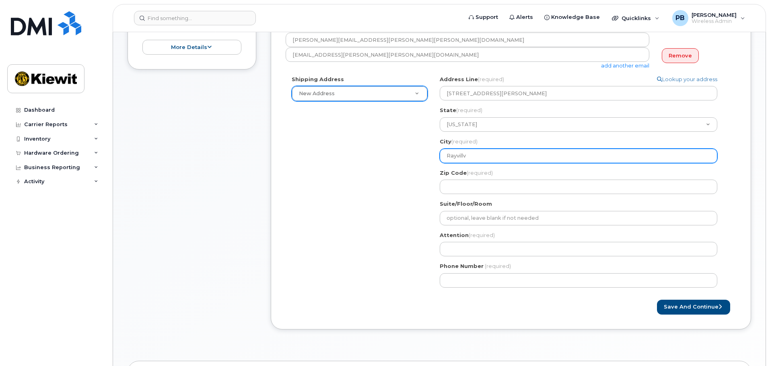
select select
type input "Rayvillve"
select select
type input "Rayvillv"
select select
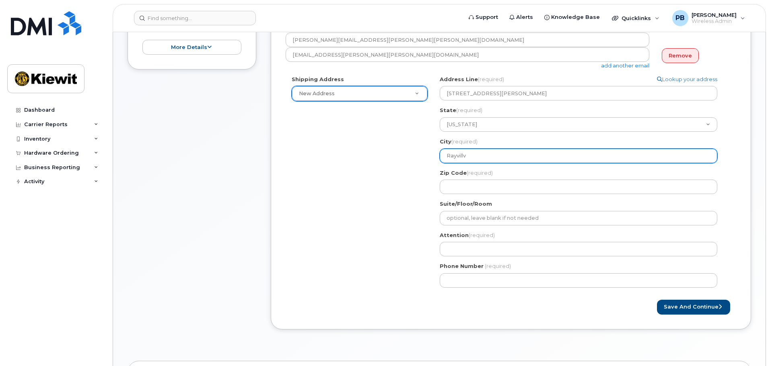
type input "Rayvill"
select select
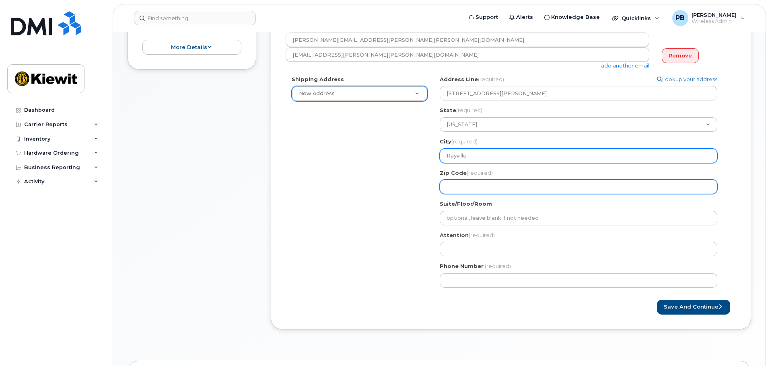
type input "Rayville"
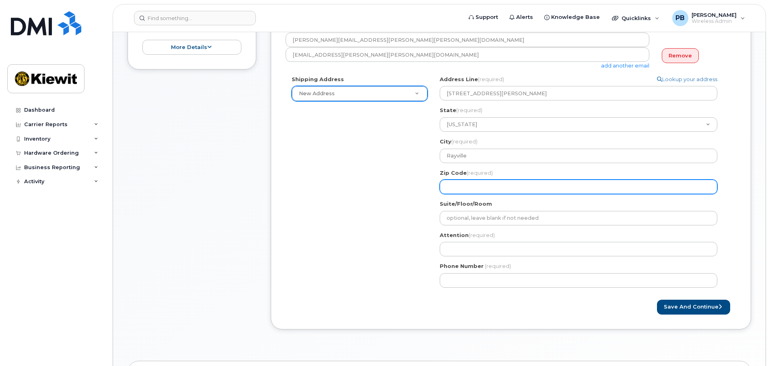
click at [449, 189] on input "Zip Code (required)" at bounding box center [577, 187] width 277 height 14
click at [473, 192] on input "Zip Code (required)" at bounding box center [577, 187] width 277 height 14
click at [527, 191] on input "Zip Code (required)" at bounding box center [577, 187] width 277 height 14
select select
type input "7"
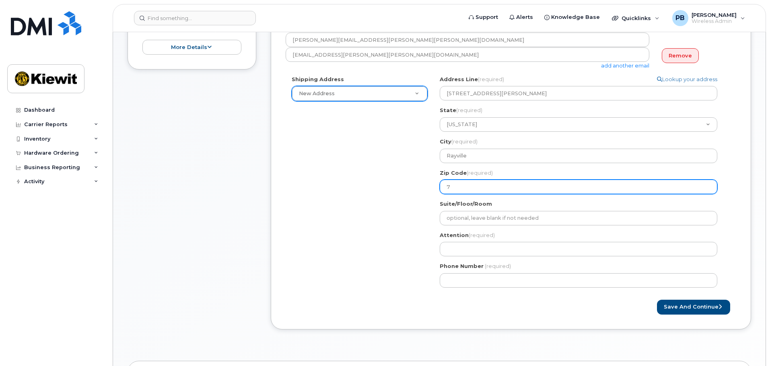
select select
type input "71"
select select
type input "712"
select select
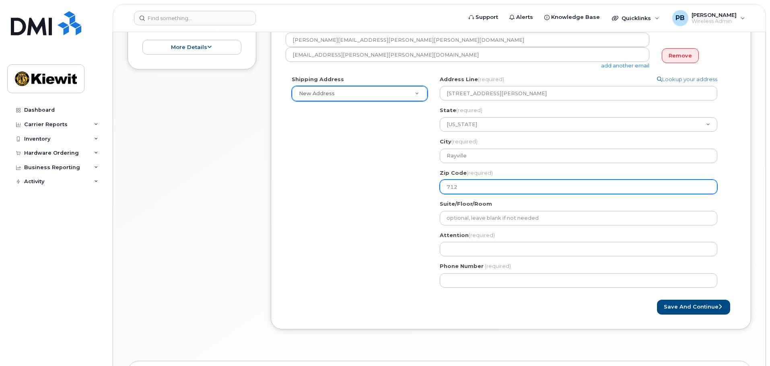
type input "7126"
select select
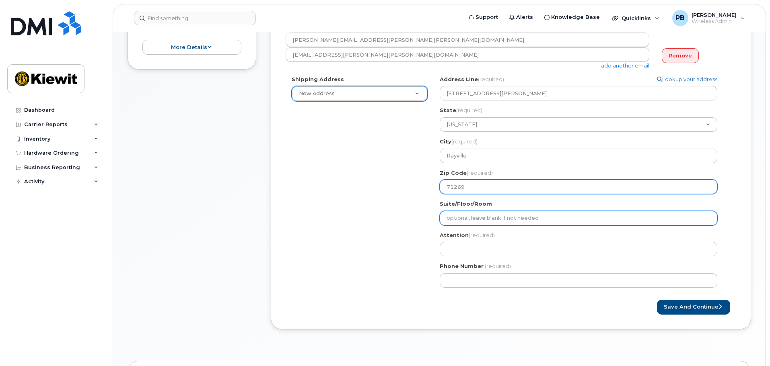
type input "71269"
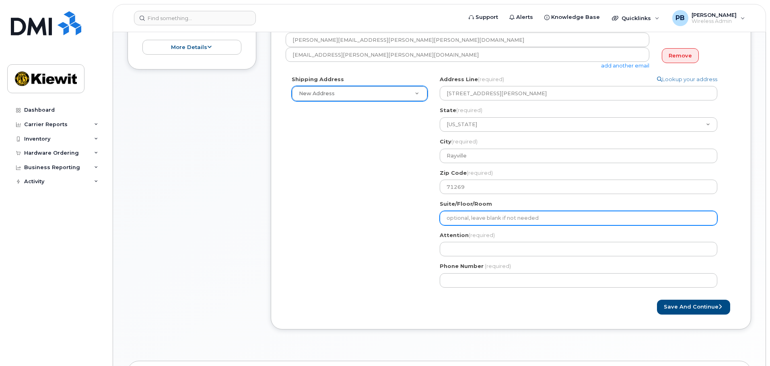
click at [532, 216] on input "Suite/Floor/Room" at bounding box center [577, 218] width 277 height 14
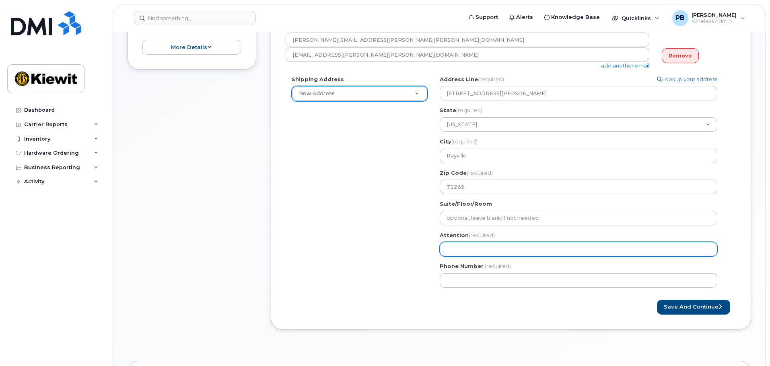
click at [514, 249] on input "Attention (required)" at bounding box center [577, 249] width 277 height 14
select select
type input "E"
select select
type input "Ed"
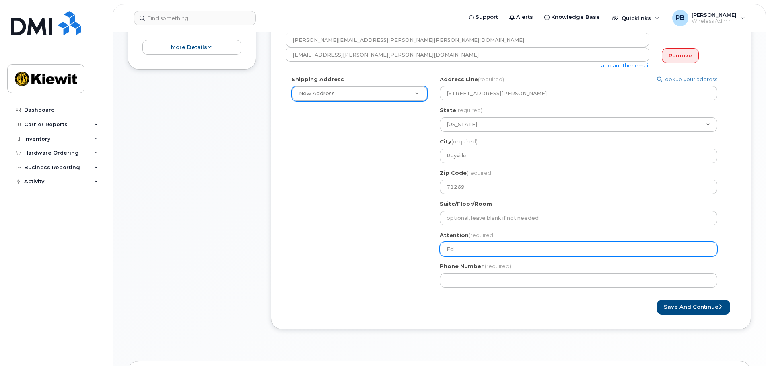
select select
type input "Edw"
select select
type input "Edwu"
select select
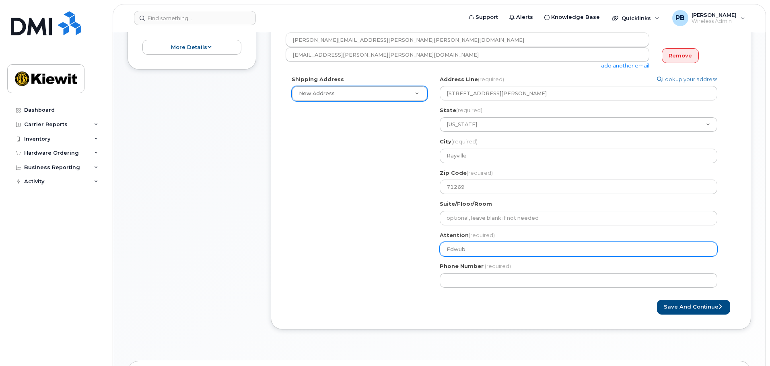
type input "Edwub"
select select
type input "Edwu"
select select
type input "Edw"
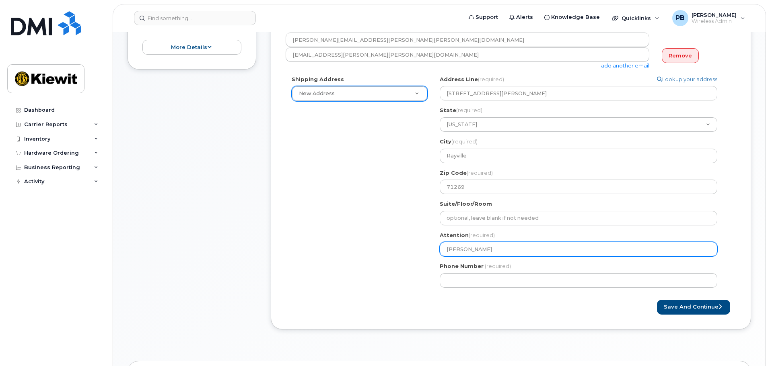
select select
type input "Edwi"
select select
type input "Edwin"
select select
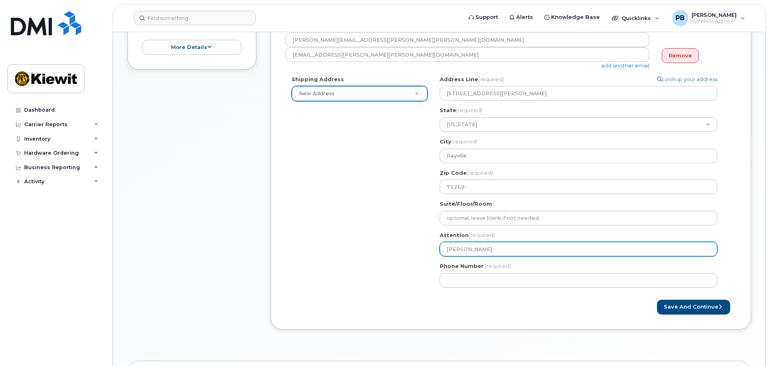
type input "Edwin O"
select select
type input "Edwin Or"
select select
type input "Edwin Ora"
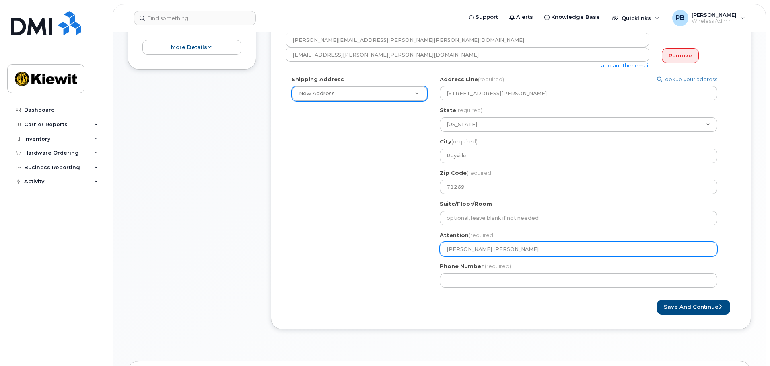
select select
type input "Edwin Oran"
select select
type input "Edwin Orant"
select select
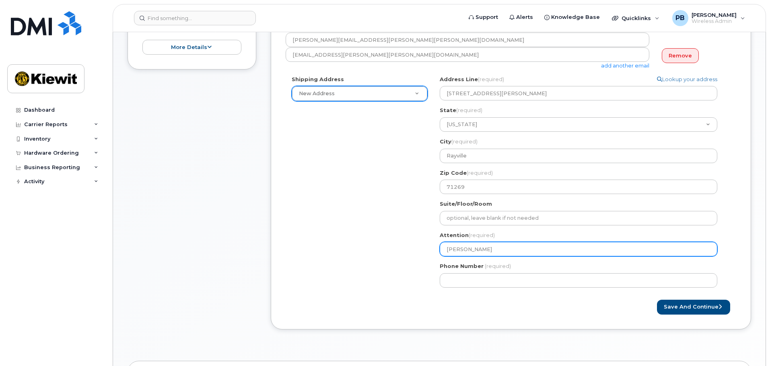
type input "Edwin Orante"
select select
type input "[PERSON_NAME]"
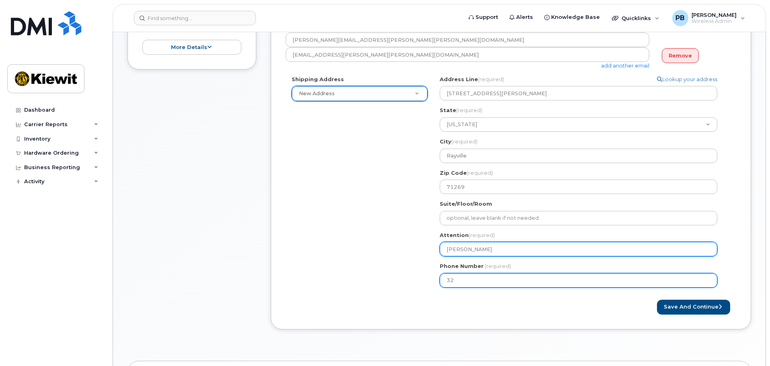
type input "323"
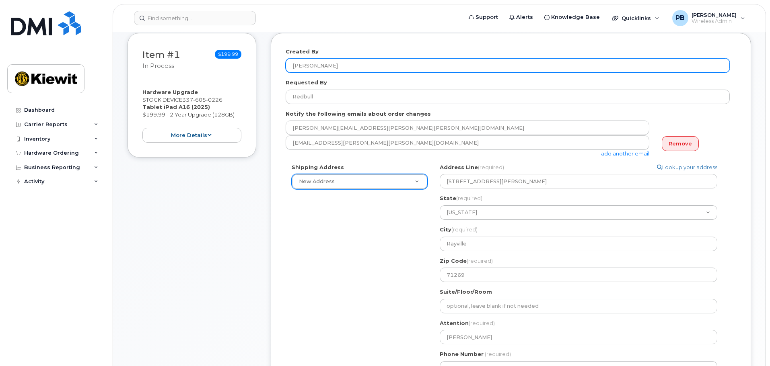
scroll to position [0, 0]
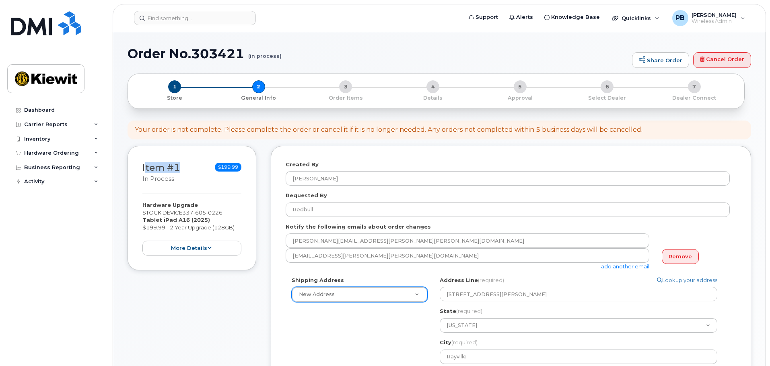
drag, startPoint x: 154, startPoint y: 165, endPoint x: 164, endPoint y: 160, distance: 11.3
click at [147, 162] on div "Item #1 in process $199.99" at bounding box center [191, 174] width 99 height 26
click at [224, 152] on div "Item #1 in process $199.99 Hardware Upgrade STOCK DEVICE 337 605 0226 Tablet iP…" at bounding box center [191, 208] width 129 height 125
drag, startPoint x: 211, startPoint y: 131, endPoint x: 396, endPoint y: 119, distance: 184.9
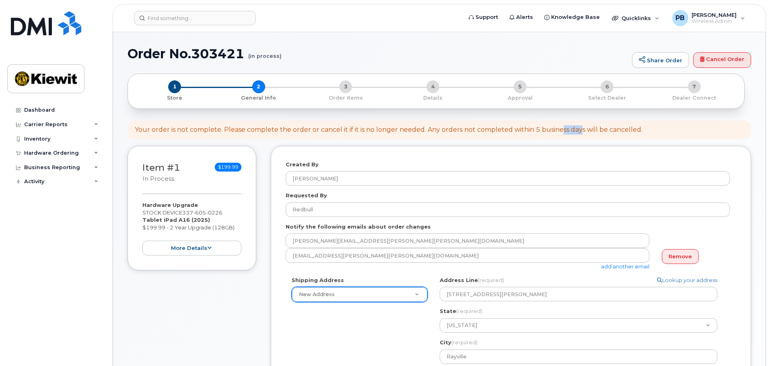
drag, startPoint x: 564, startPoint y: 124, endPoint x: 618, endPoint y: 125, distance: 54.7
click at [585, 123] on div "Your order is not complete. Please complete the order or cancel it if it is no …" at bounding box center [438, 130] width 623 height 19
click at [640, 134] on div "Your order is not complete. Please complete the order or cancel it if it is no …" at bounding box center [438, 130] width 623 height 19
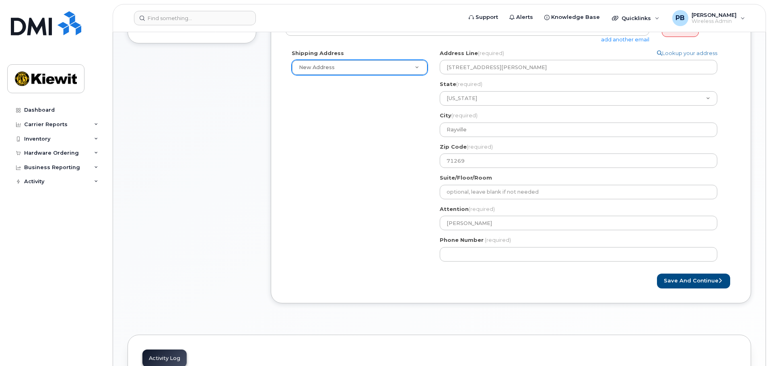
scroll to position [201, 0]
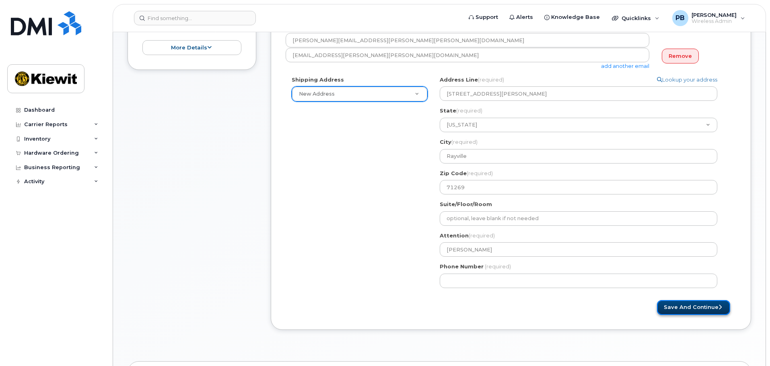
click at [685, 308] on button "Save and Continue" at bounding box center [693, 307] width 73 height 15
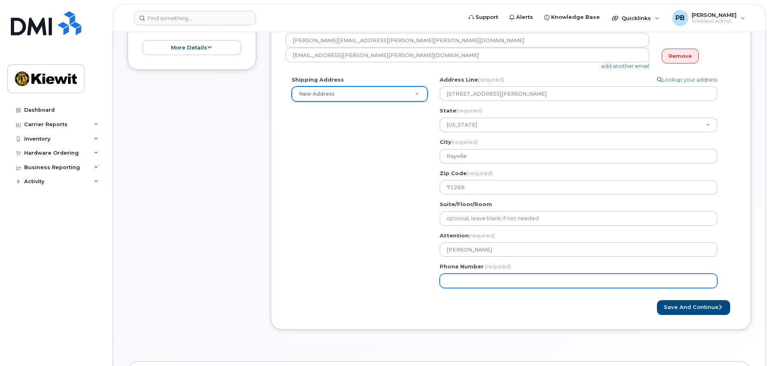
click at [478, 281] on input "Phone Number" at bounding box center [577, 281] width 277 height 14
click at [473, 281] on input "Phone Number" at bounding box center [577, 281] width 277 height 14
click at [459, 280] on input "Phone Number" at bounding box center [577, 281] width 277 height 14
select select
type input "3234972777"
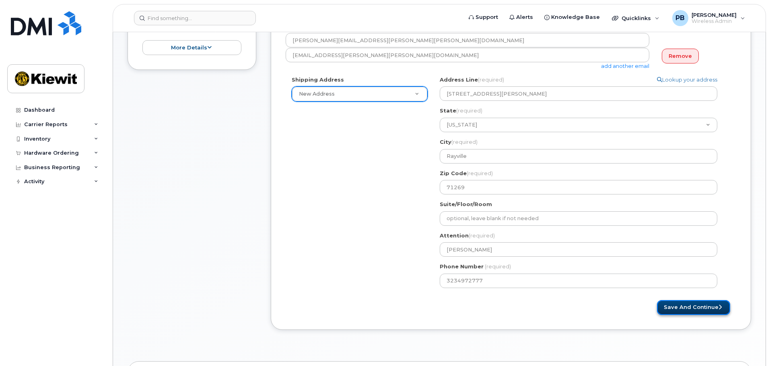
click at [668, 304] on button "Save and Continue" at bounding box center [693, 307] width 73 height 15
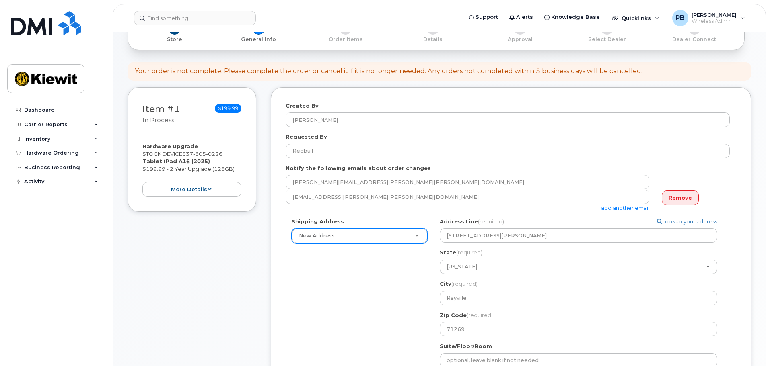
scroll to position [0, 0]
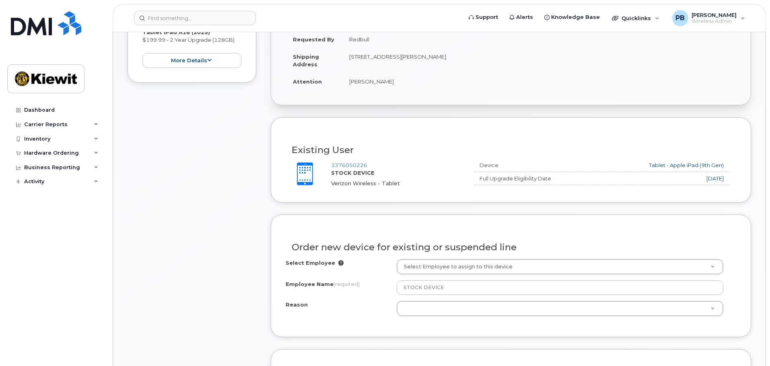
scroll to position [201, 0]
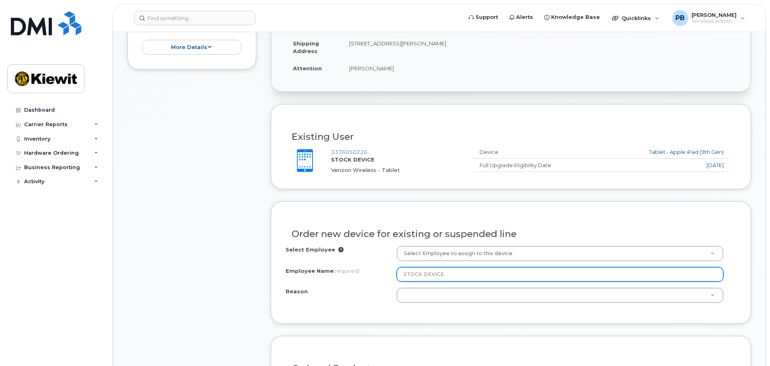
click at [433, 277] on input "STOCK DEVICE" at bounding box center [559, 274] width 326 height 14
type input "W"
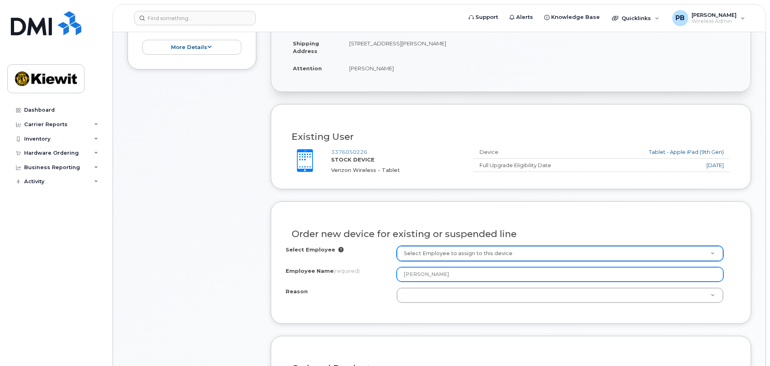
type input "[PERSON_NAME]"
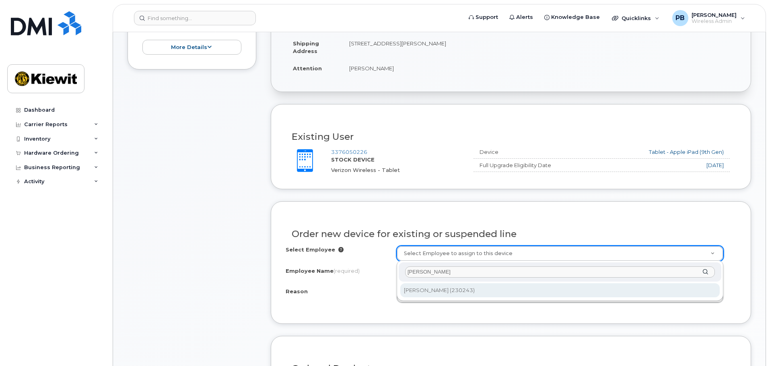
type input "[PERSON_NAME]"
type input "2147764"
select select
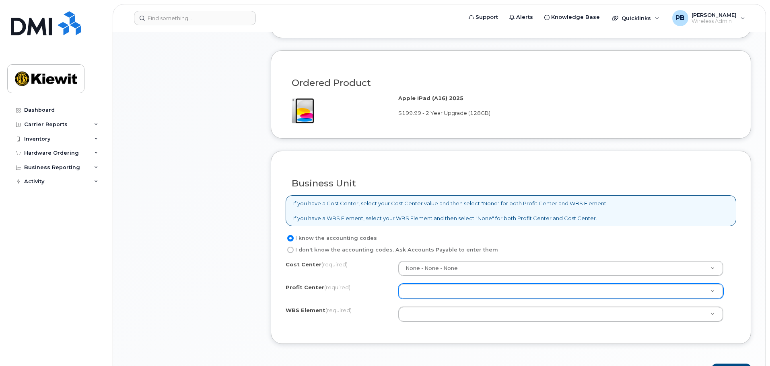
scroll to position [523, 0]
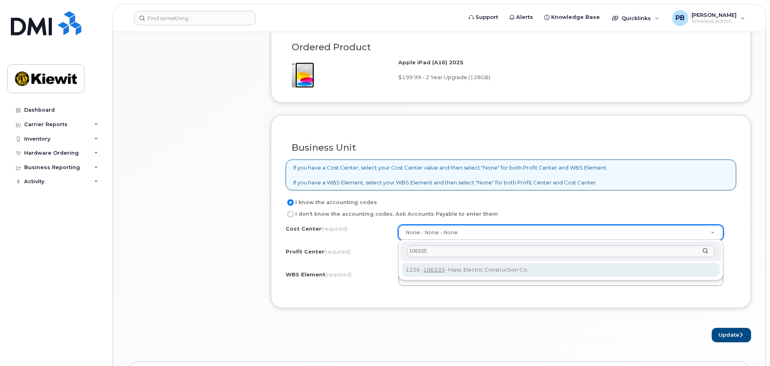
type input "106335"
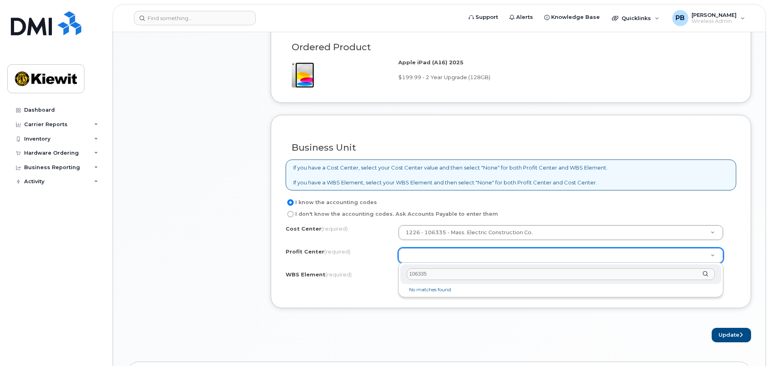
type input "106335"
click at [444, 281] on div "106335" at bounding box center [560, 275] width 321 height 20
click at [442, 277] on input "106335" at bounding box center [560, 275] width 308 height 12
select select "None"
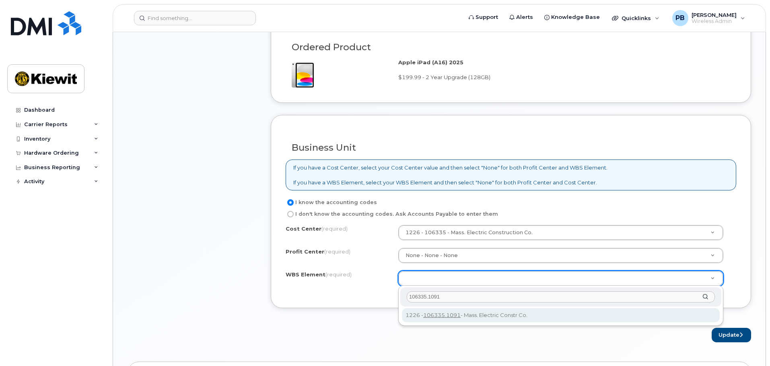
type input "106335.1091"
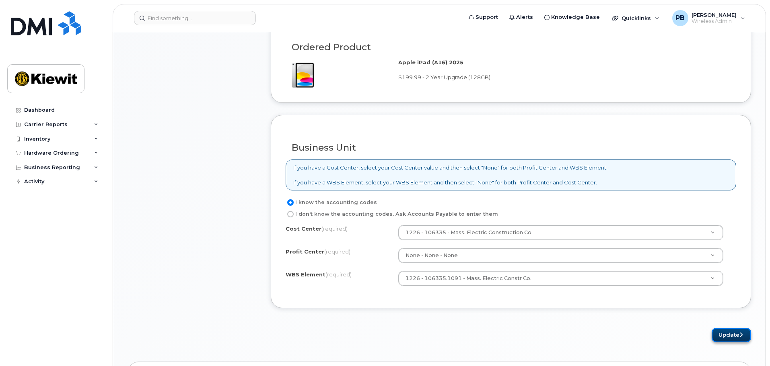
click at [728, 332] on button "Update" at bounding box center [730, 335] width 39 height 15
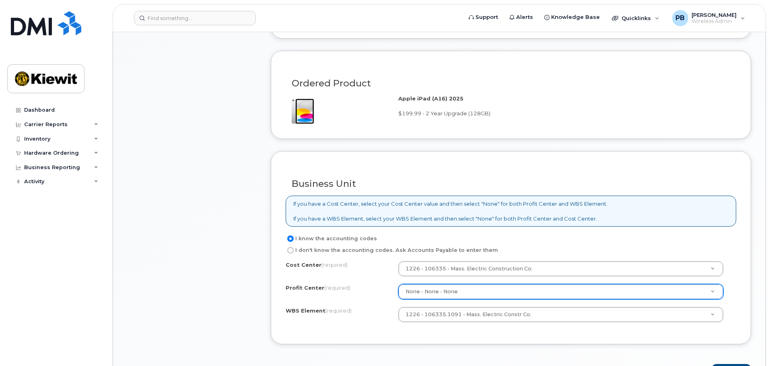
scroll to position [569, 0]
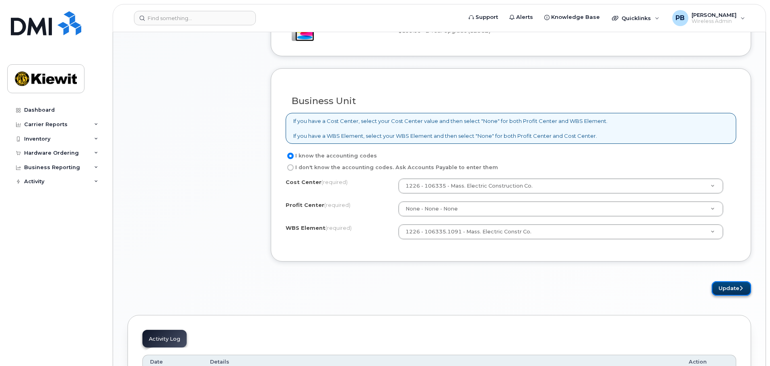
click at [729, 292] on button "Update" at bounding box center [730, 288] width 39 height 15
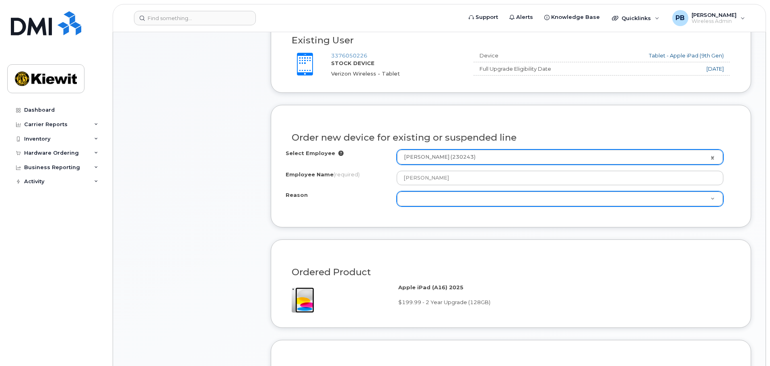
scroll to position [288, 0]
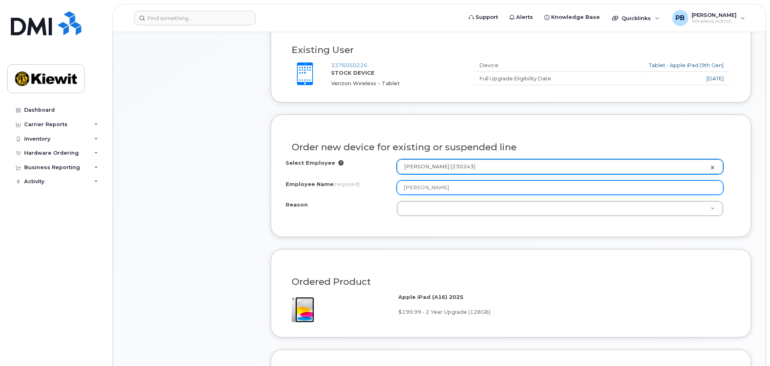
click at [449, 192] on input "[PERSON_NAME]" at bounding box center [559, 188] width 326 height 14
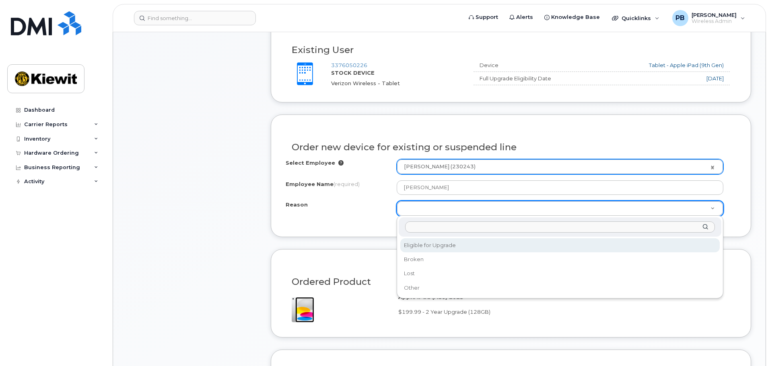
select select "eligible_for_upgrade"
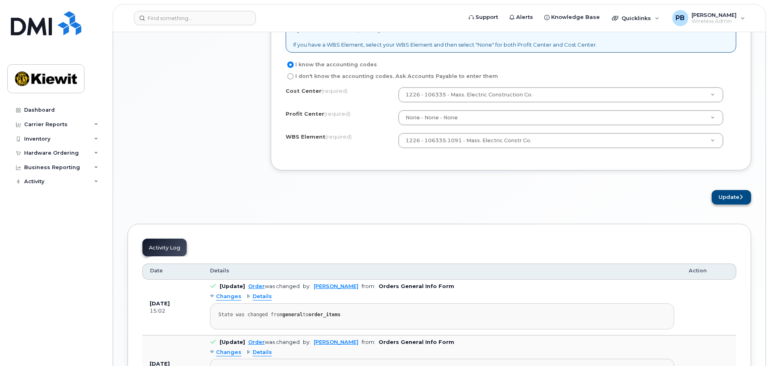
scroll to position [650, 0]
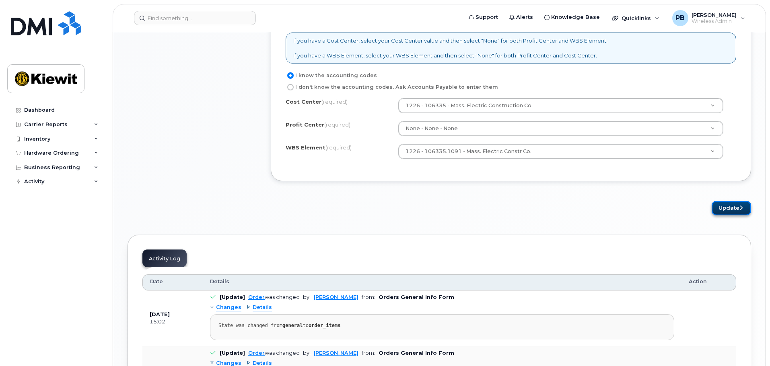
click at [724, 210] on button "Update" at bounding box center [730, 208] width 39 height 15
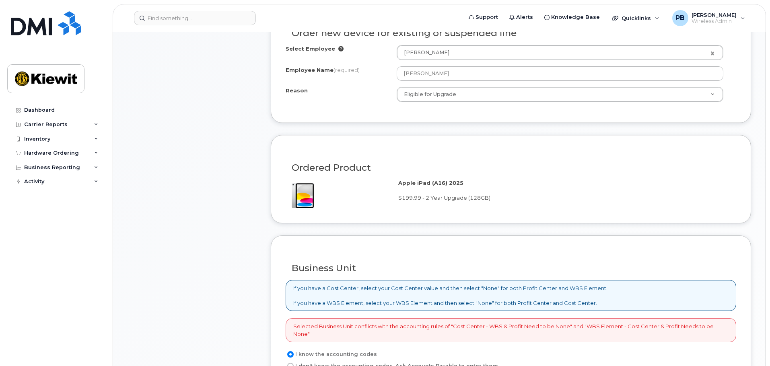
scroll to position [563, 0]
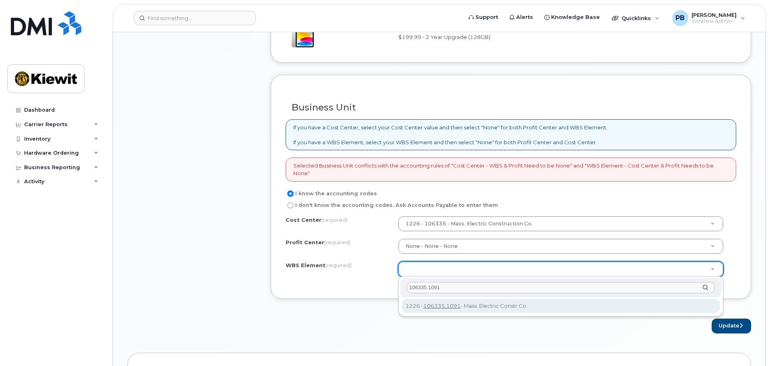
type input "106335.1091"
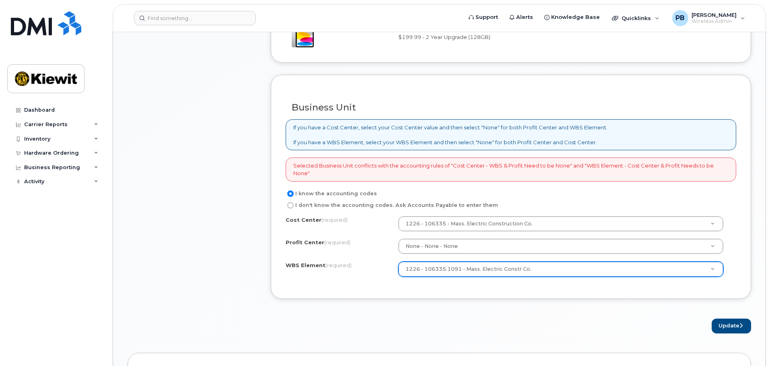
click at [450, 233] on div "Cost Center (required) 1226 - 106335 - Mass. Electric Construction Co. 106335 P…" at bounding box center [510, 250] width 450 height 68
click at [450, 232] on div "Cost Center (required) 1226 - 106335 - Mass. Electric Construction Co. 106335 P…" at bounding box center [510, 250] width 450 height 68
drag, startPoint x: 315, startPoint y: 164, endPoint x: 377, endPoint y: 166, distance: 61.9
click at [377, 166] on div "Selected Business Unit conflicts with the accounting rules of "Cost Center - WB…" at bounding box center [510, 170] width 450 height 24
drag, startPoint x: 379, startPoint y: 166, endPoint x: 401, endPoint y: 167, distance: 22.1
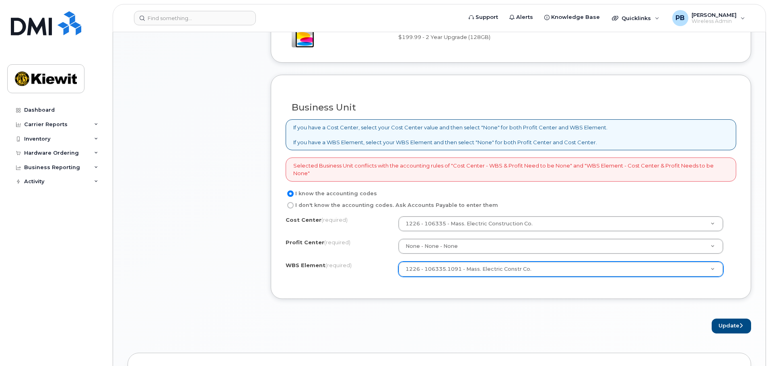
click at [383, 166] on div "Selected Business Unit conflicts with the accounting rules of "Cost Center - WB…" at bounding box center [510, 170] width 450 height 24
drag, startPoint x: 402, startPoint y: 167, endPoint x: 467, endPoint y: 165, distance: 64.3
click at [466, 165] on div "Selected Business Unit conflicts with the accounting rules of "Cost Center - WB…" at bounding box center [510, 170] width 450 height 24
drag, startPoint x: 468, startPoint y: 166, endPoint x: 497, endPoint y: 167, distance: 29.4
click at [477, 166] on div "Selected Business Unit conflicts with the accounting rules of "Cost Center - WB…" at bounding box center [510, 170] width 450 height 24
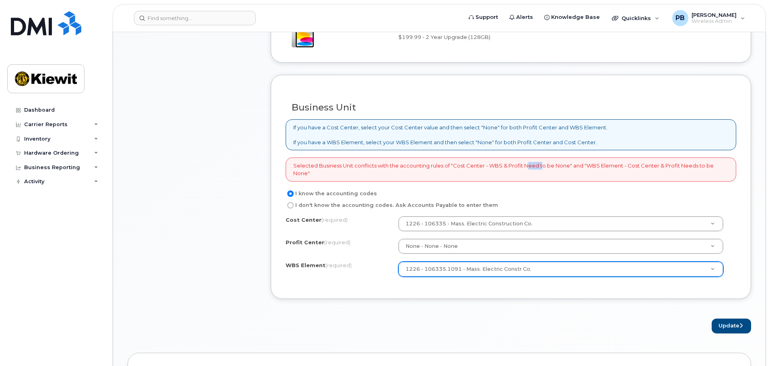
drag, startPoint x: 529, startPoint y: 168, endPoint x: 540, endPoint y: 166, distance: 10.6
click at [540, 166] on div "Selected Business Unit conflicts with the accounting rules of "Cost Center - WB…" at bounding box center [510, 170] width 450 height 24
drag, startPoint x: 544, startPoint y: 164, endPoint x: 556, endPoint y: 164, distance: 12.1
click at [547, 164] on div "Selected Business Unit conflicts with the accounting rules of "Cost Center - WB…" at bounding box center [510, 170] width 450 height 24
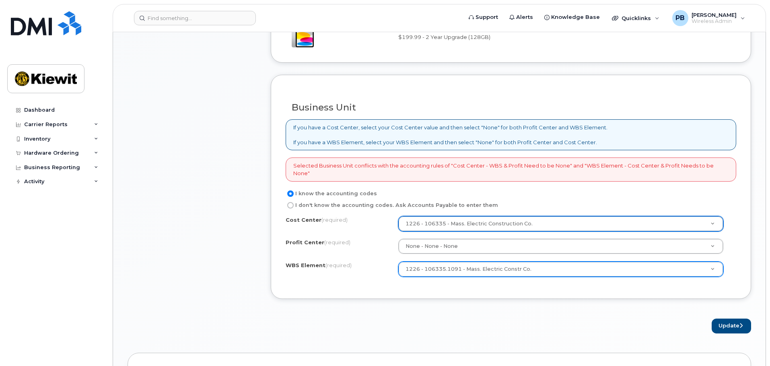
click at [601, 254] on div "Cost Center (required) 1226 - 106335 - Mass. Electric Construction Co. 106335 P…" at bounding box center [510, 250] width 450 height 68
drag, startPoint x: 415, startPoint y: 163, endPoint x: 477, endPoint y: 163, distance: 62.3
click at [470, 163] on div "Selected Business Unit conflicts with the accounting rules of "Cost Center - WB…" at bounding box center [510, 170] width 450 height 24
click at [493, 166] on div "Selected Business Unit conflicts with the accounting rules of "Cost Center - WB…" at bounding box center [510, 170] width 450 height 24
drag, startPoint x: 462, startPoint y: 165, endPoint x: 509, endPoint y: 166, distance: 47.5
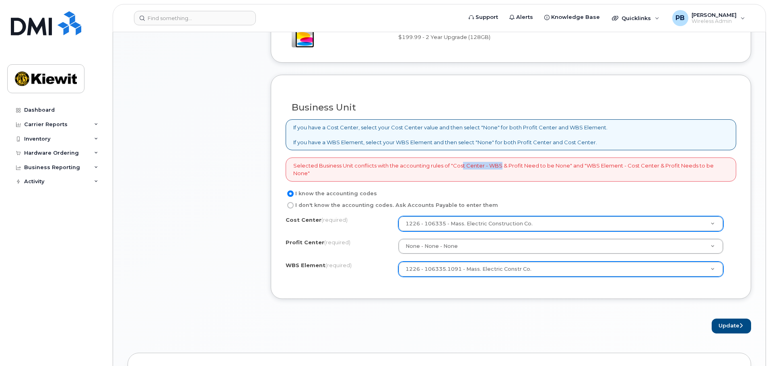
click at [499, 165] on div "Selected Business Unit conflicts with the accounting rules of "Cost Center - WB…" at bounding box center [510, 170] width 450 height 24
drag, startPoint x: 509, startPoint y: 166, endPoint x: 518, endPoint y: 166, distance: 9.2
click at [511, 166] on div "Selected Business Unit conflicts with the accounting rules of "Cost Center - WB…" at bounding box center [510, 170] width 450 height 24
click at [724, 321] on button "Update" at bounding box center [730, 326] width 39 height 15
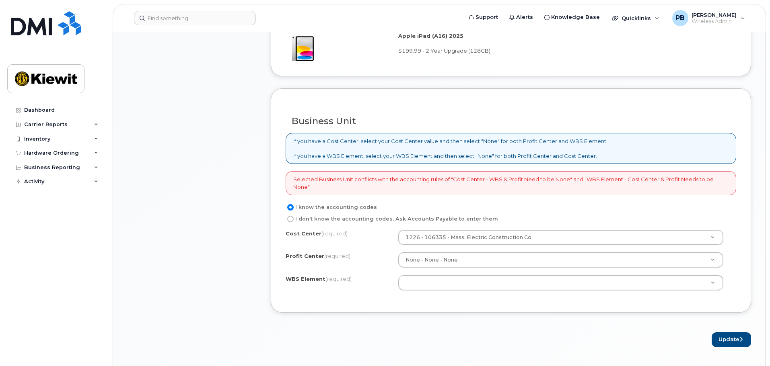
scroll to position [563, 0]
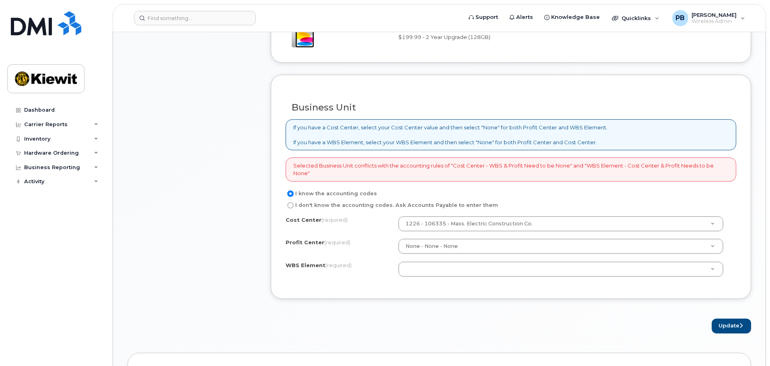
click at [293, 207] on input "I don't know the accounting codes. Ask Accounts Payable to enter them" at bounding box center [290, 205] width 6 height 6
radio input "true"
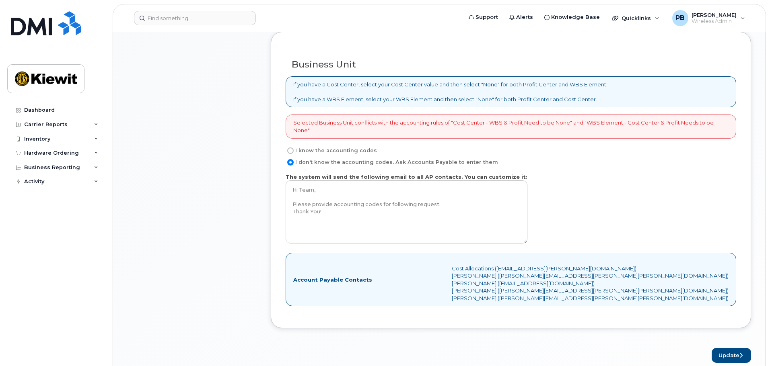
scroll to position [643, 0]
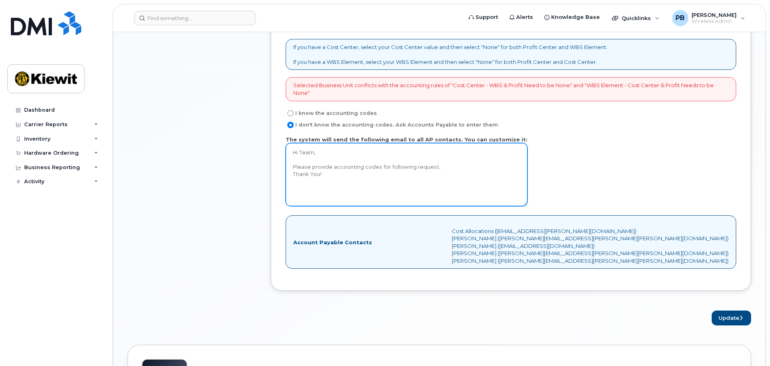
click at [355, 187] on textarea "Hi Team, Please provide accounting codes for following request. Thank You!" at bounding box center [406, 174] width 242 height 63
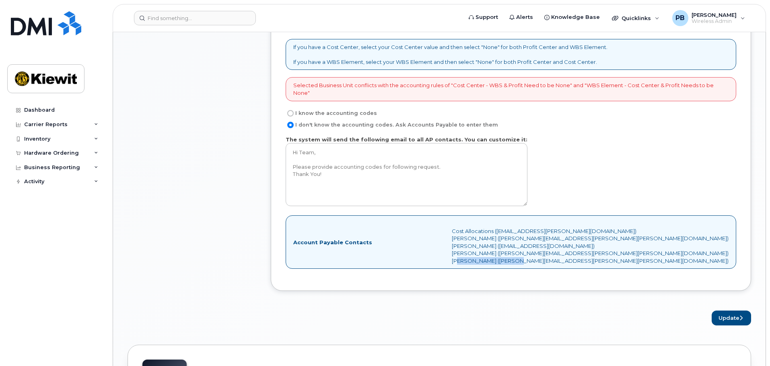
drag, startPoint x: 644, startPoint y: 258, endPoint x: 584, endPoint y: 259, distance: 59.5
click at [584, 259] on div "Account Payable Contacts Cost Allocations (Cost.Allocations@kiewit.com) Daniel …" at bounding box center [510, 241] width 450 height 53
click at [587, 242] on div "Account Payable Contacts Cost Allocations (Cost.Allocations@kiewit.com) Daniel …" at bounding box center [510, 241] width 450 height 53
click at [291, 110] on input "I know the accounting codes" at bounding box center [290, 113] width 6 height 6
radio input "true"
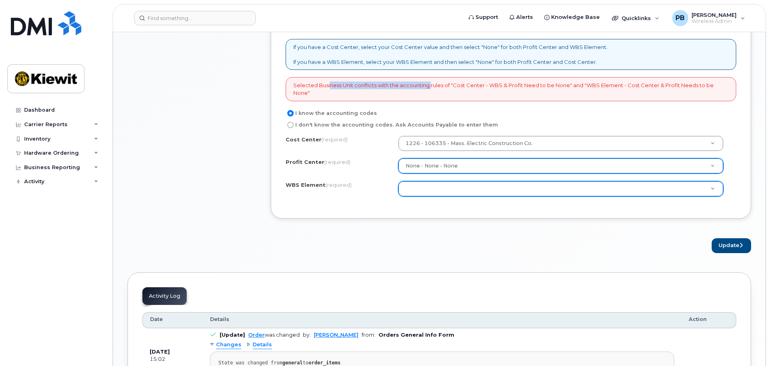
drag, startPoint x: 326, startPoint y: 82, endPoint x: 434, endPoint y: 84, distance: 108.2
click at [431, 83] on div "Selected Business Unit conflicts with the accounting rules of "Cost Center - WB…" at bounding box center [510, 89] width 450 height 24
drag, startPoint x: 434, startPoint y: 84, endPoint x: 459, endPoint y: 110, distance: 35.5
click at [435, 84] on div "Selected Business Unit conflicts with the accounting rules of "Cost Center - WB…" at bounding box center [510, 89] width 450 height 24
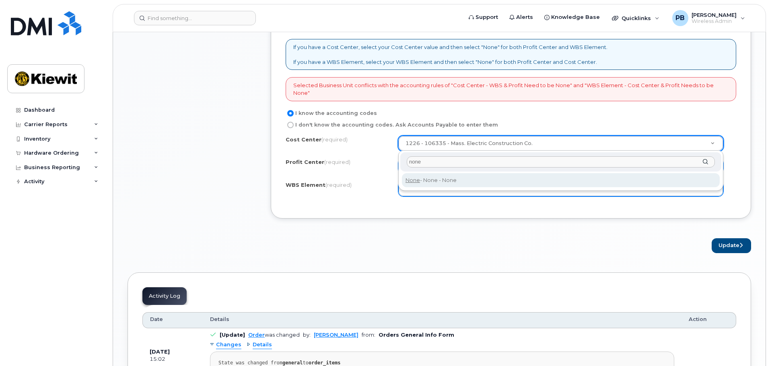
type input "none"
type input "None"
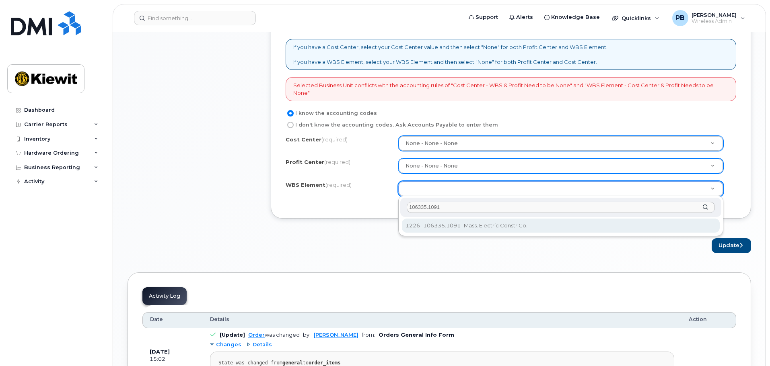
type input "106335.1091"
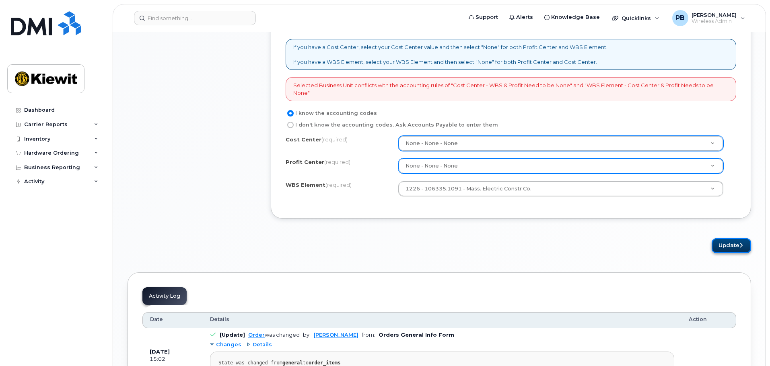
click at [723, 248] on button "Update" at bounding box center [730, 245] width 39 height 15
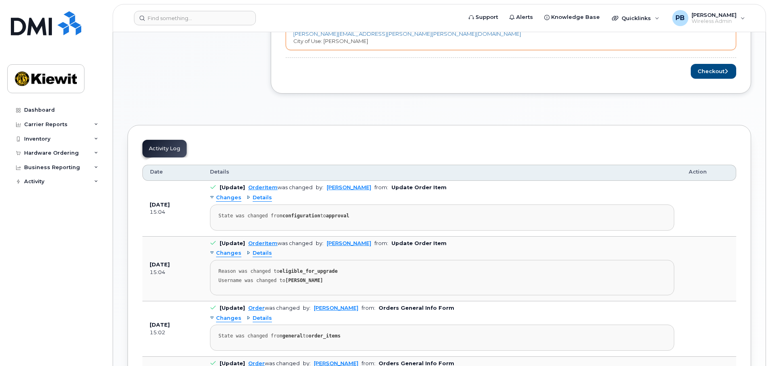
scroll to position [322, 0]
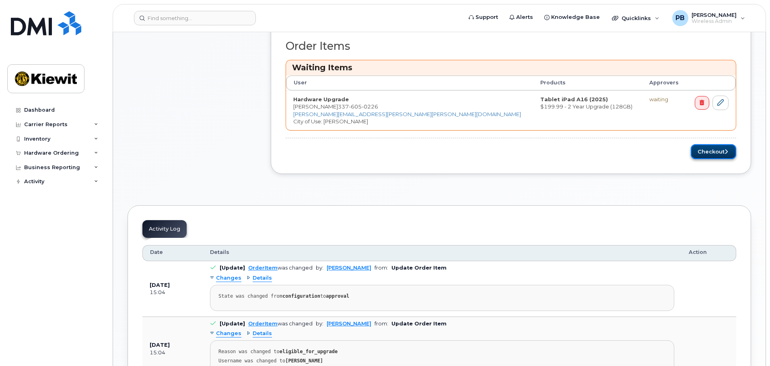
click at [715, 153] on button "Checkout" at bounding box center [712, 151] width 45 height 15
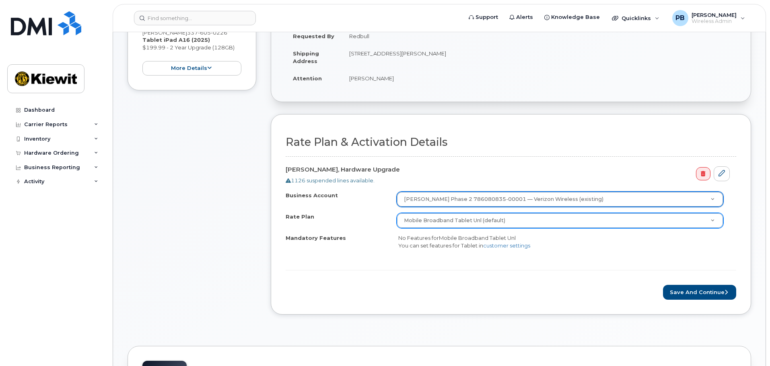
scroll to position [175, 0]
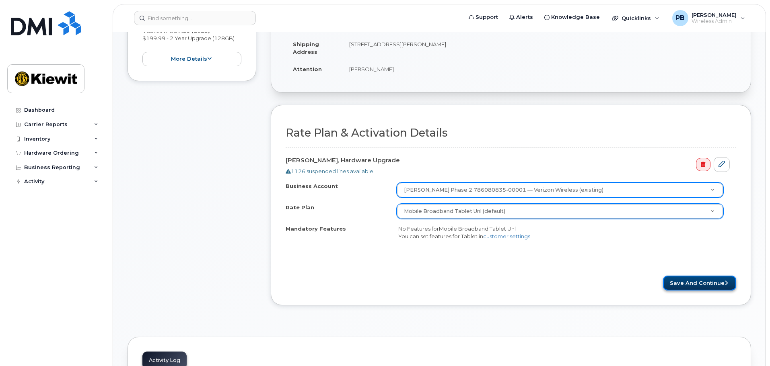
click at [698, 283] on button "Save and Continue" at bounding box center [699, 283] width 73 height 15
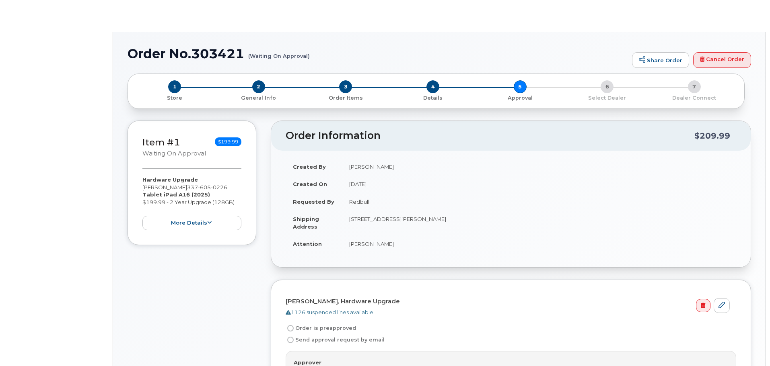
radio input "true"
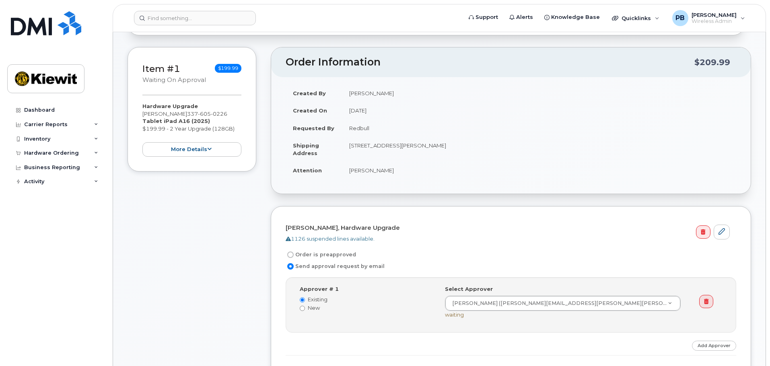
scroll to position [201, 0]
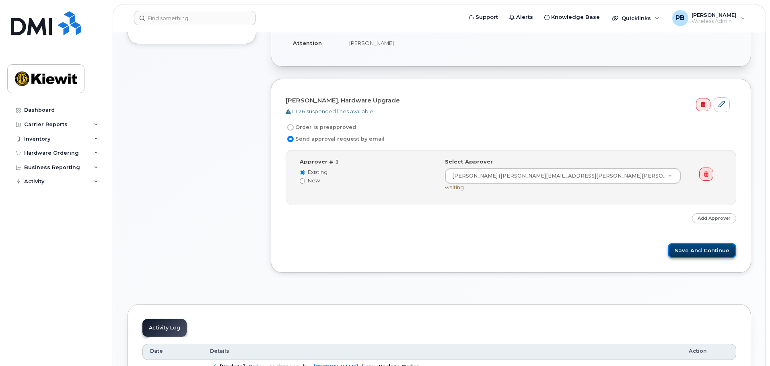
click at [710, 252] on button "Save and Continue" at bounding box center [701, 250] width 68 height 15
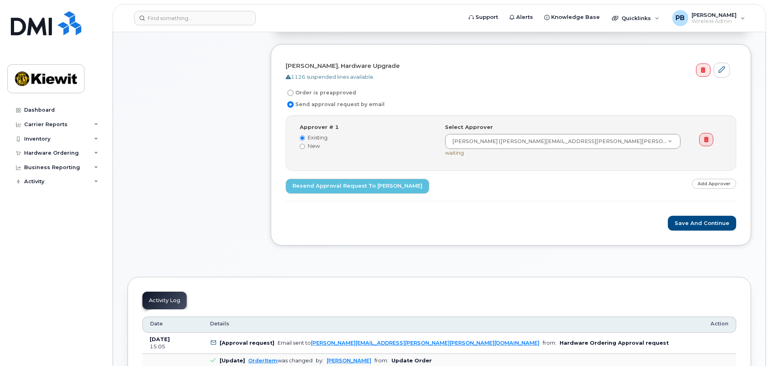
scroll to position [321, 0]
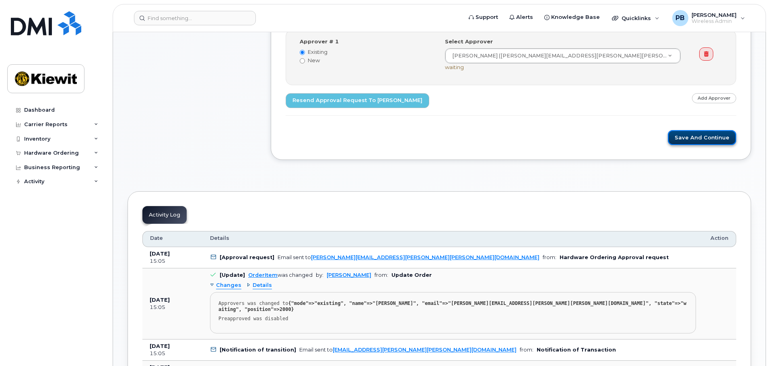
click at [696, 138] on button "Save and Continue" at bounding box center [701, 137] width 68 height 15
